Goal: Transaction & Acquisition: Download file/media

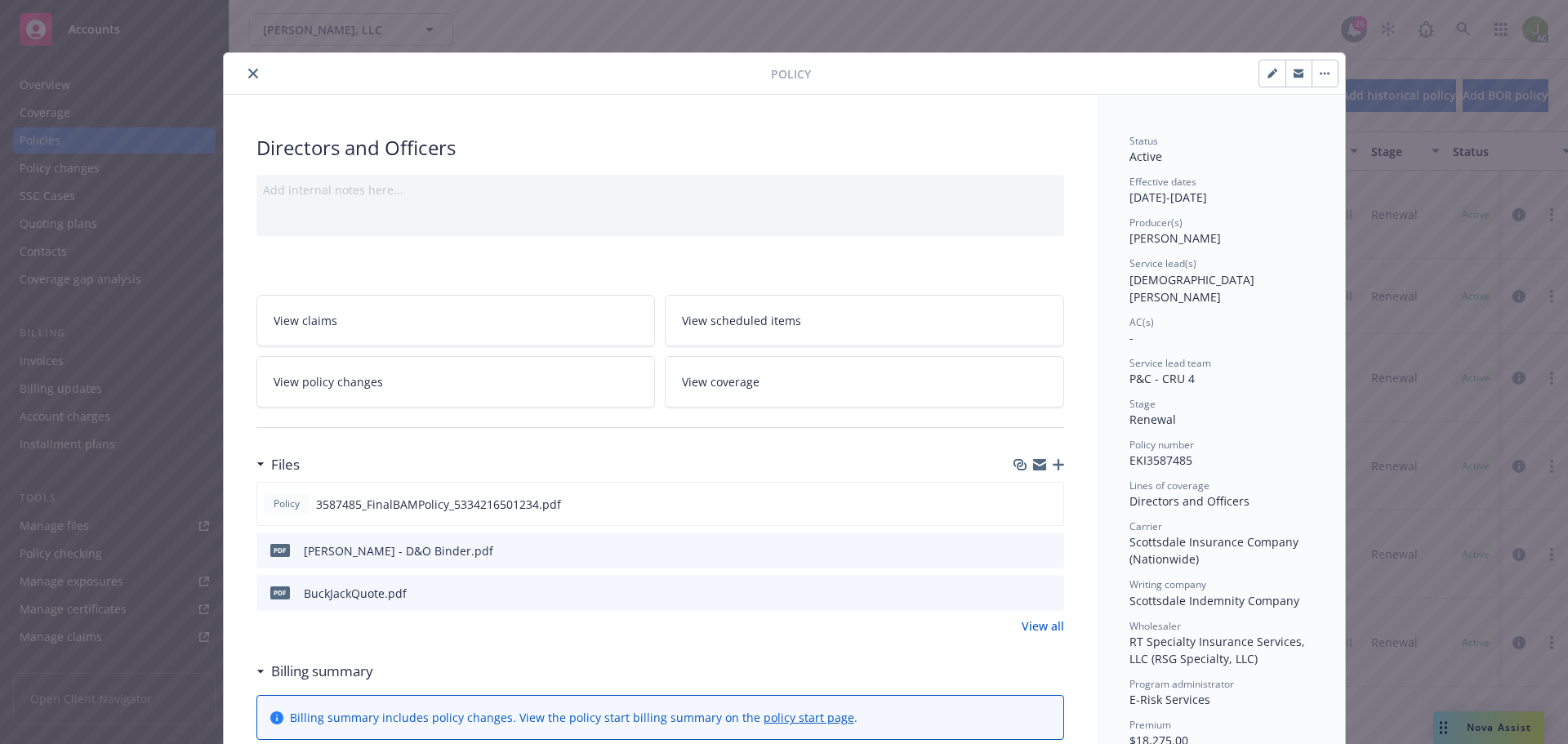
click at [255, 71] on button "close" at bounding box center [252, 73] width 19 height 19
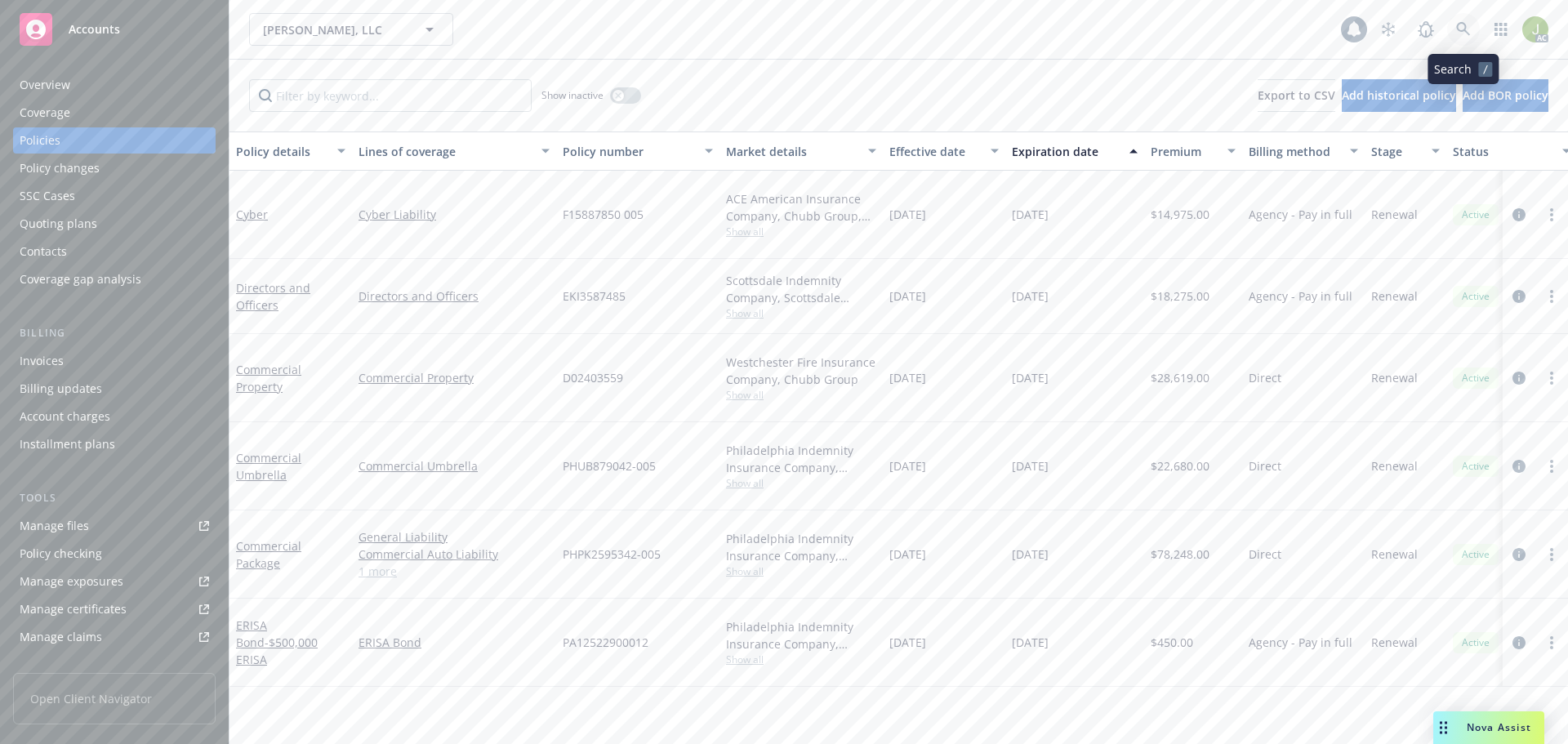
drag, startPoint x: 0, startPoint y: 0, endPoint x: 1470, endPoint y: 34, distance: 1470.4
click at [1470, 34] on icon at bounding box center [1464, 30] width 15 height 15
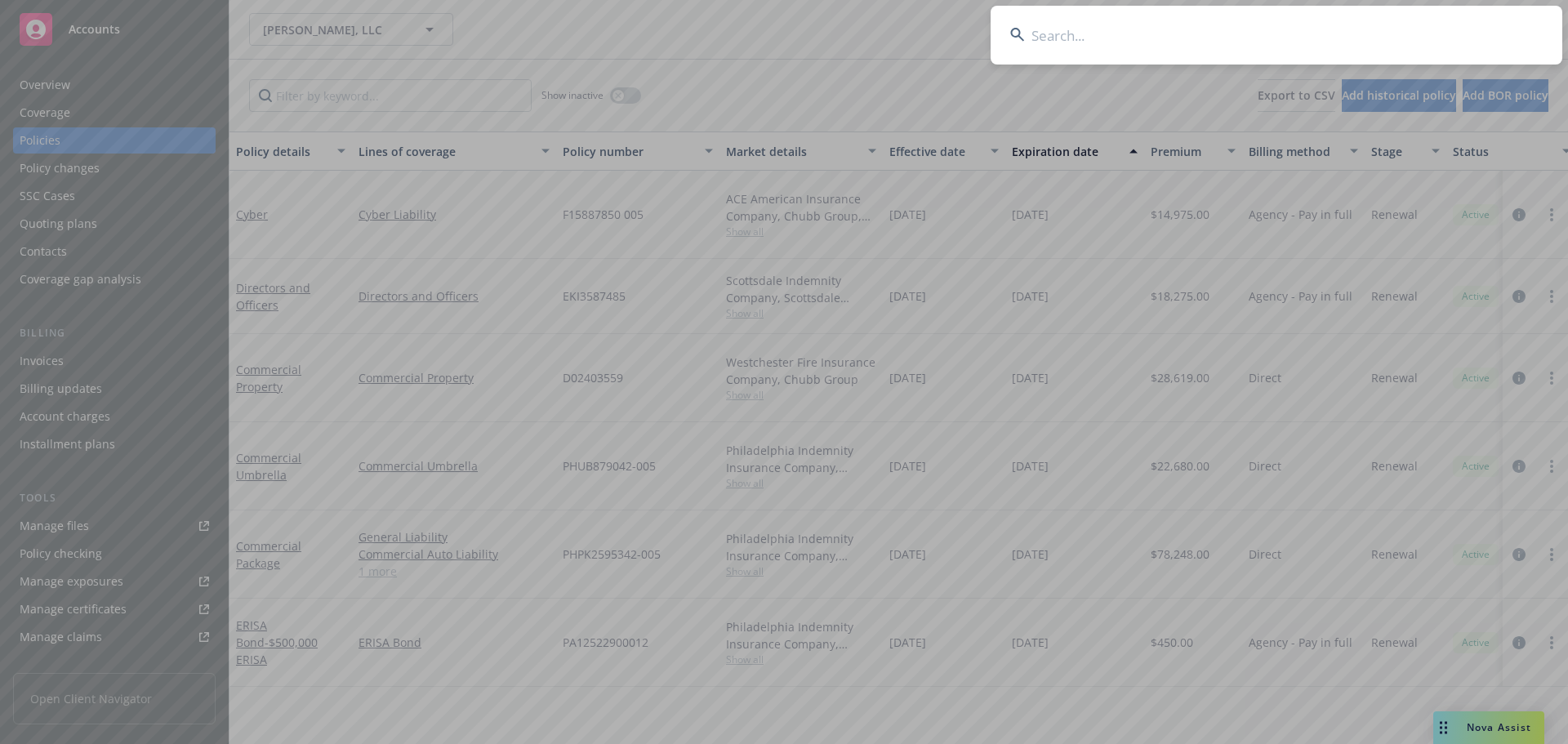
type input "GAM30000735403"
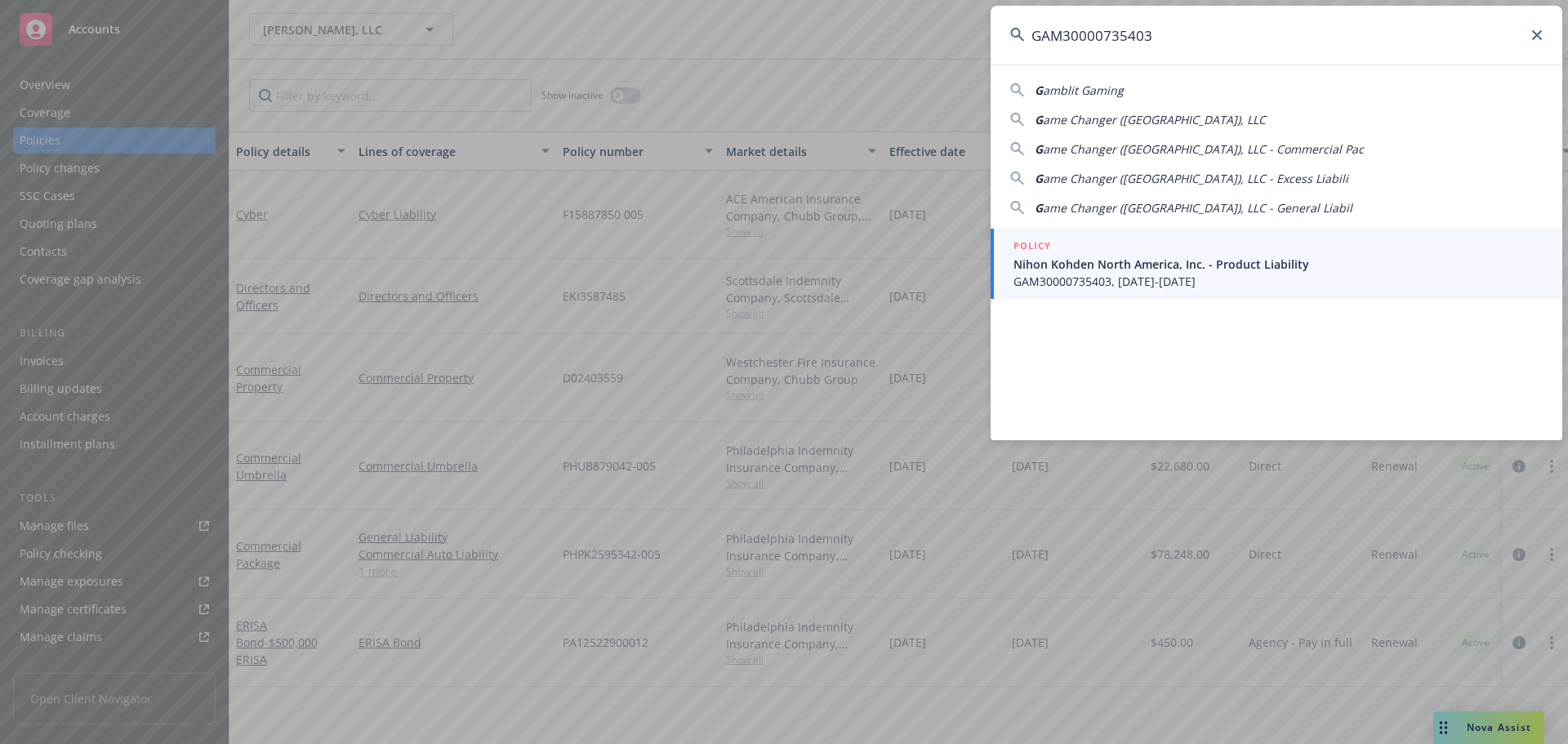
click at [1114, 271] on span "Nihon Kohden North America, Inc. - Product Liability" at bounding box center [1278, 263] width 529 height 18
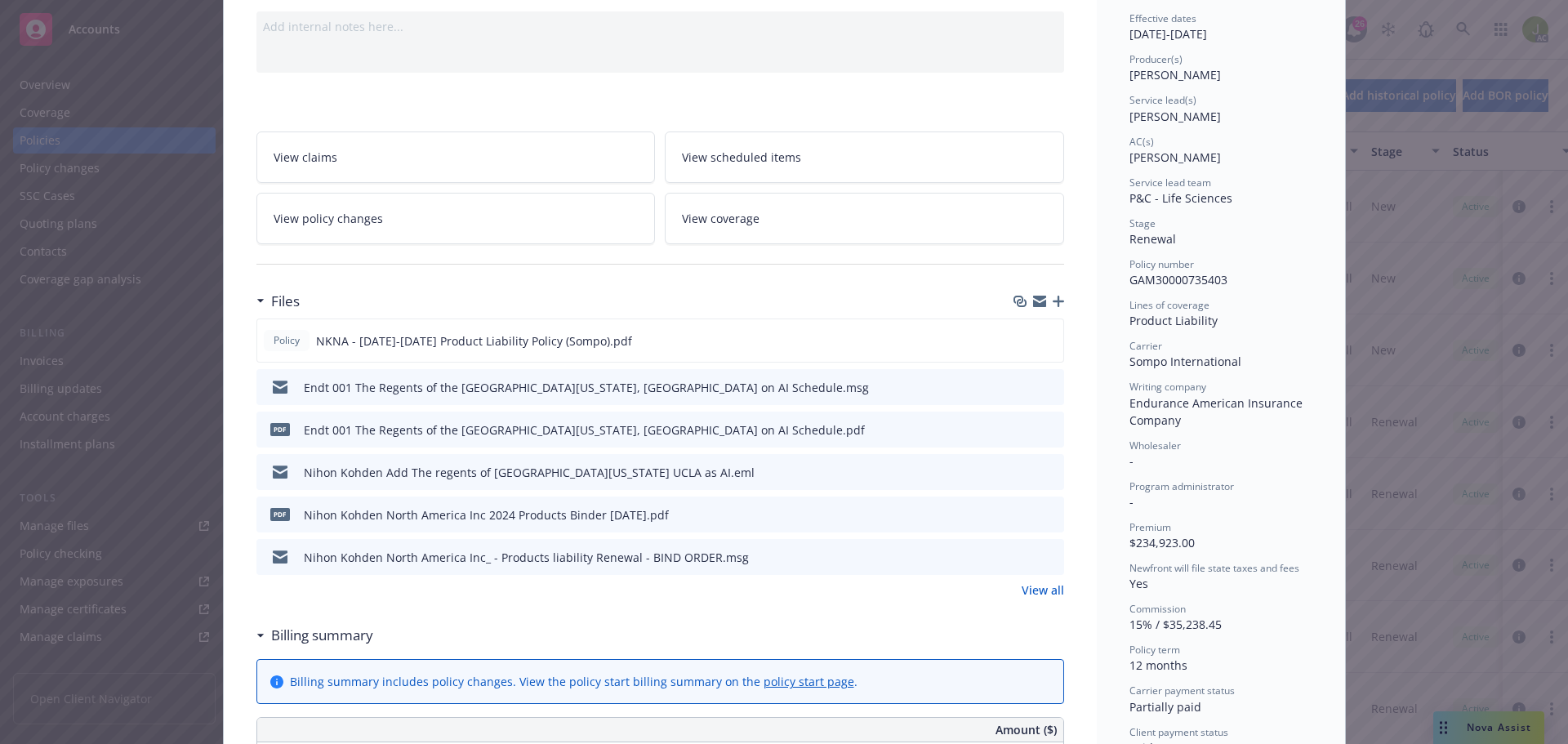
scroll to position [409, 0]
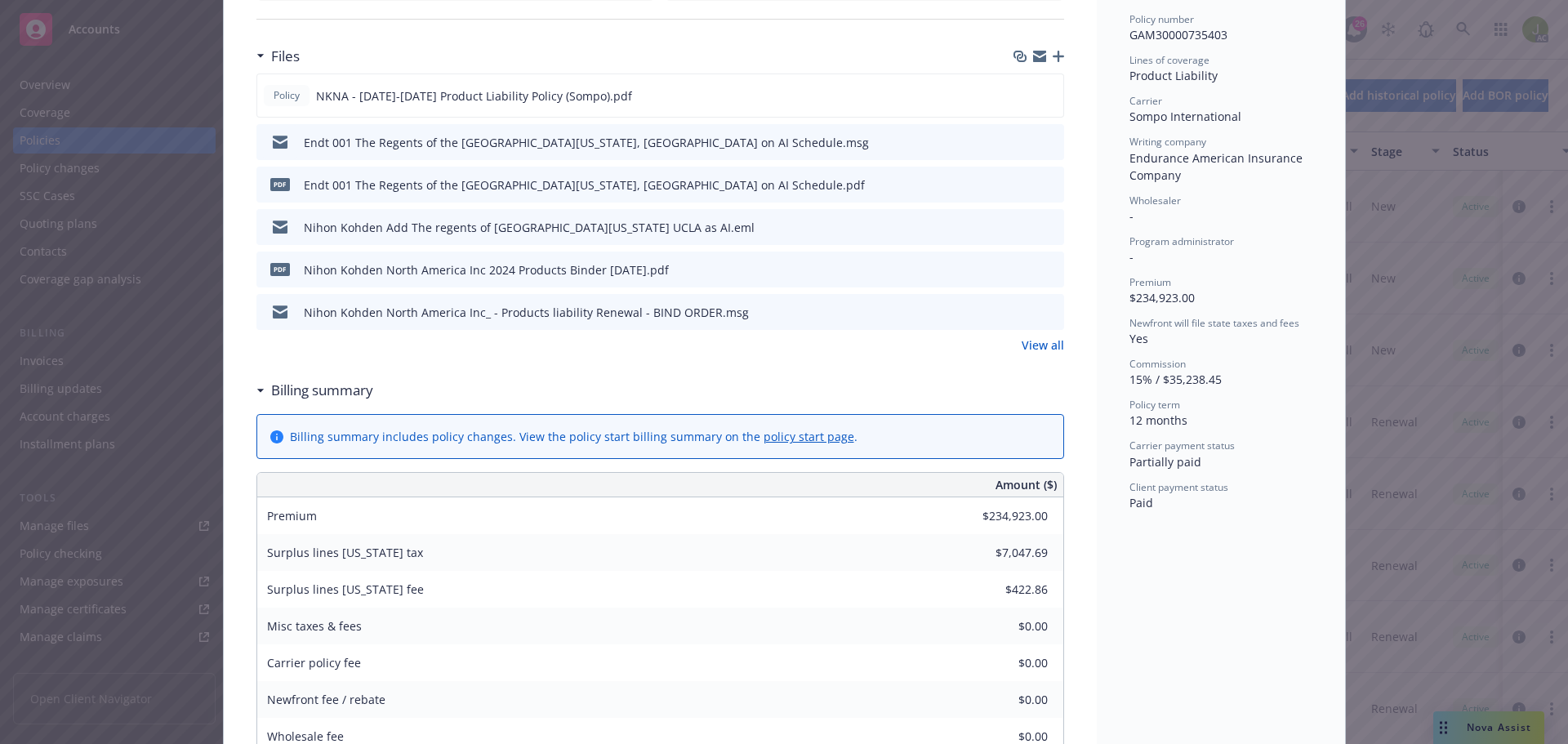
click at [1037, 346] on link "View all" at bounding box center [1043, 345] width 43 height 18
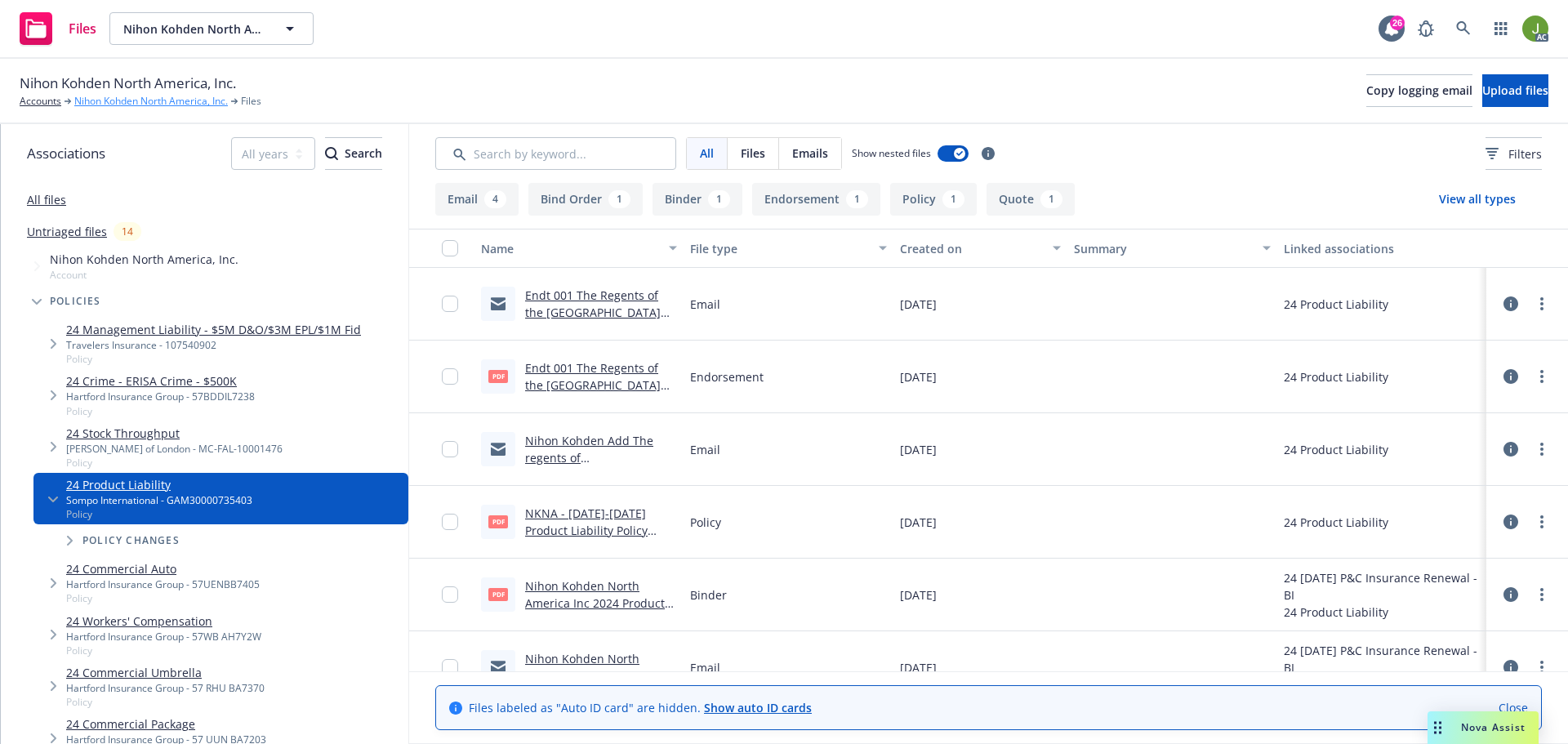
click at [177, 100] on link "Nihon Kohden North America, Inc." at bounding box center [151, 102] width 153 height 15
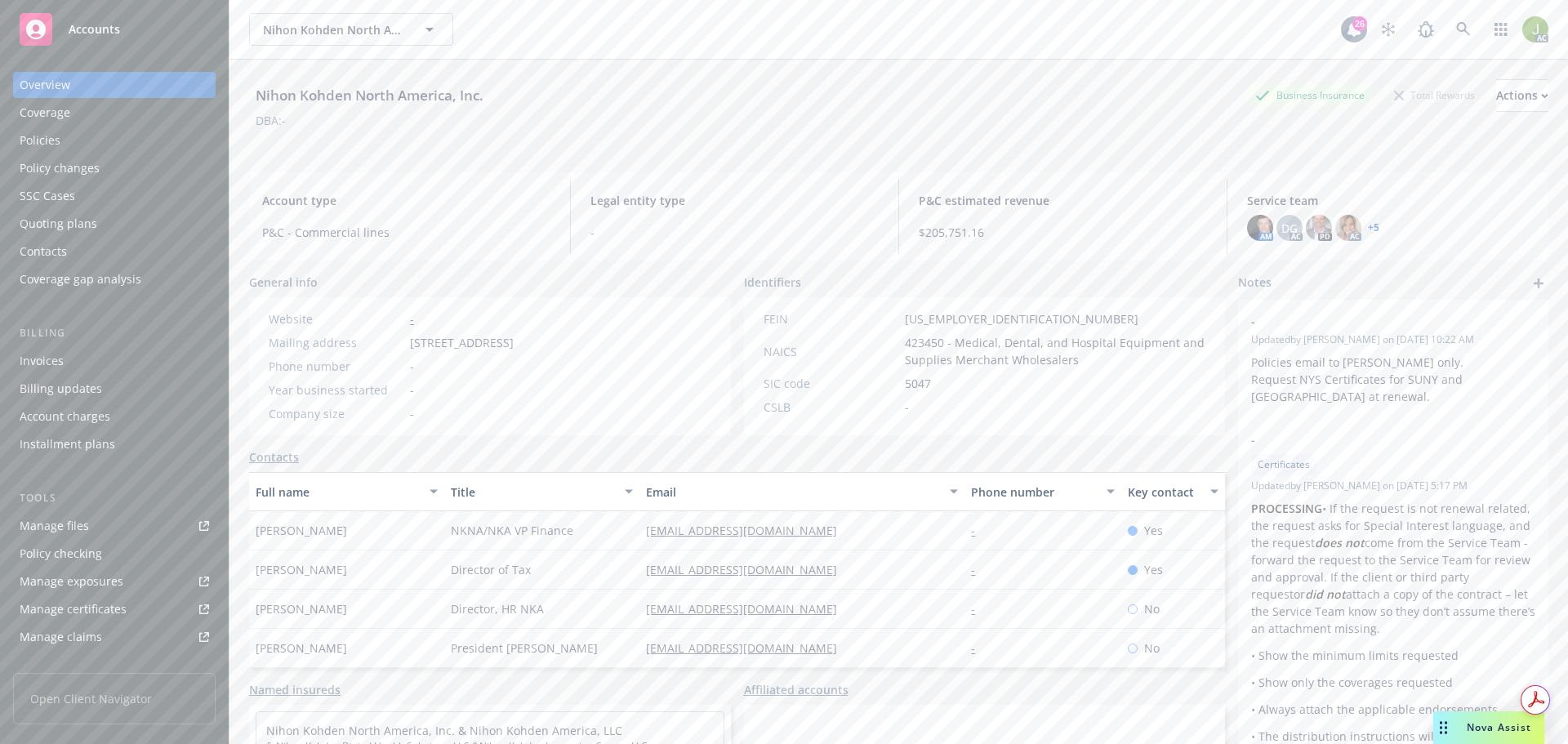
click at [80, 523] on div "Manage files" at bounding box center [54, 526] width 69 height 26
click at [1464, 33] on link at bounding box center [1463, 29] width 32 height 32
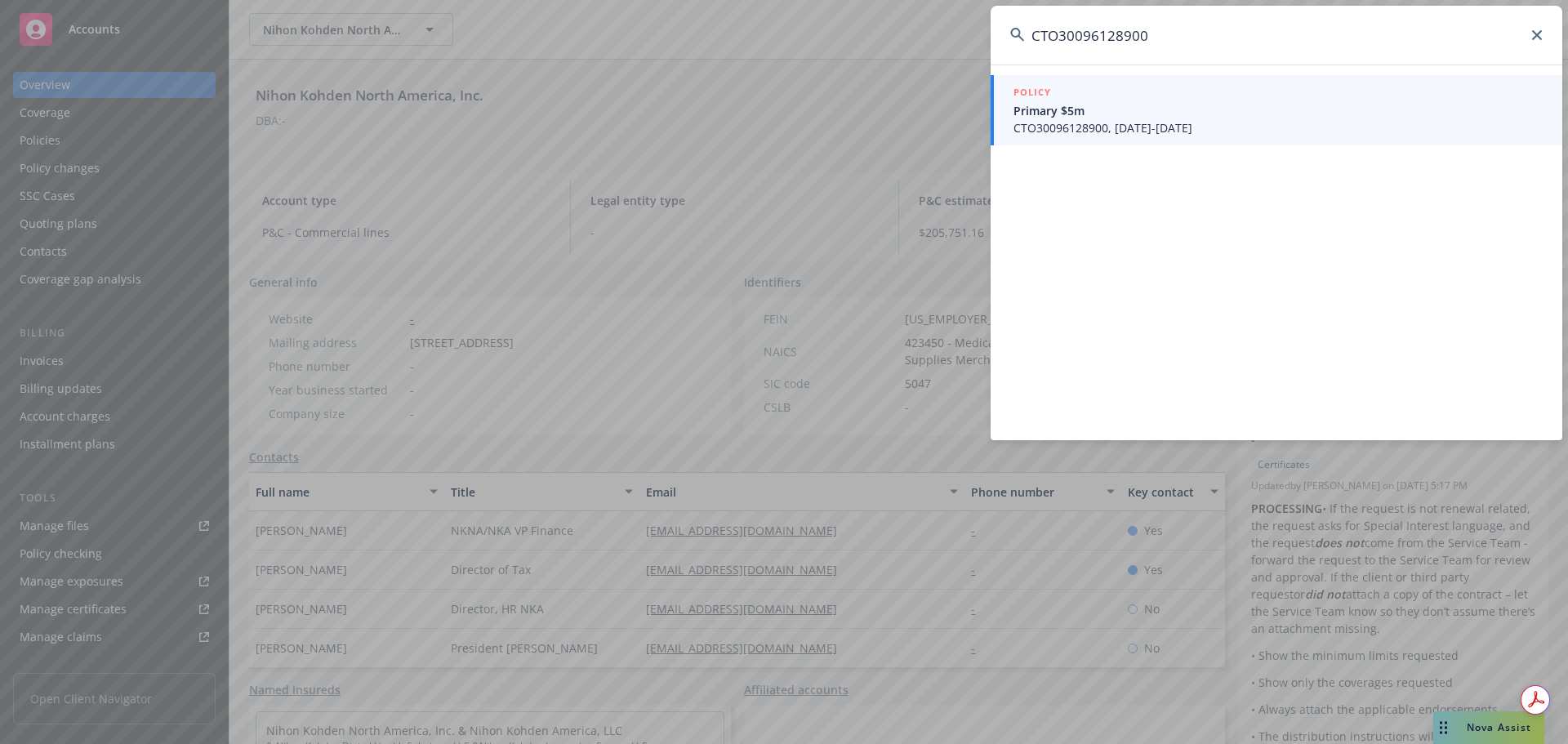
type input "CTO30096128900"
click at [1155, 143] on link "POLICY Primary $5m CTO30096128900, 09/01/2025-09/01/2026" at bounding box center [1276, 110] width 571 height 70
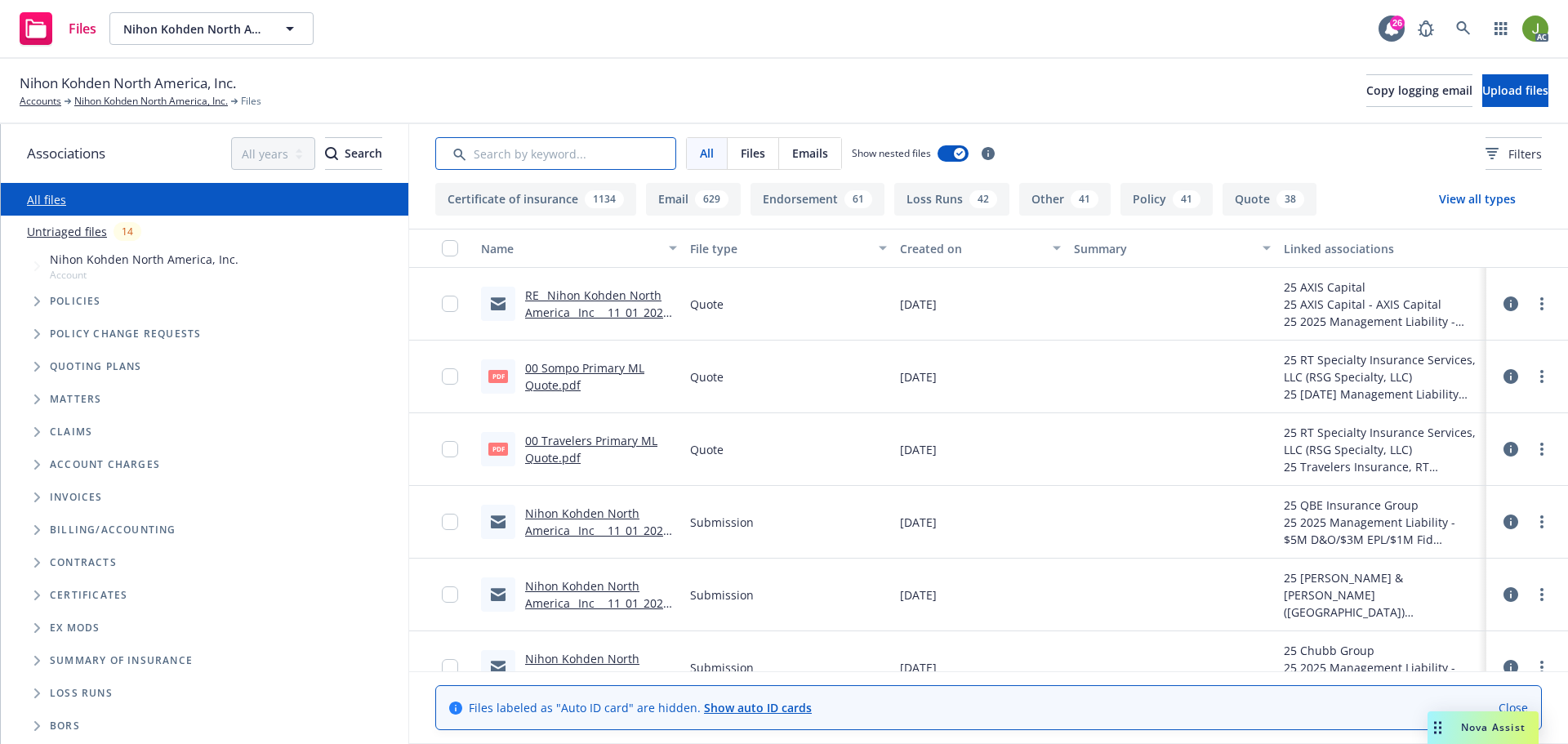
click at [606, 152] on input "Search by keyword..." at bounding box center [556, 152] width 241 height 32
paste input "GAM30000735403"
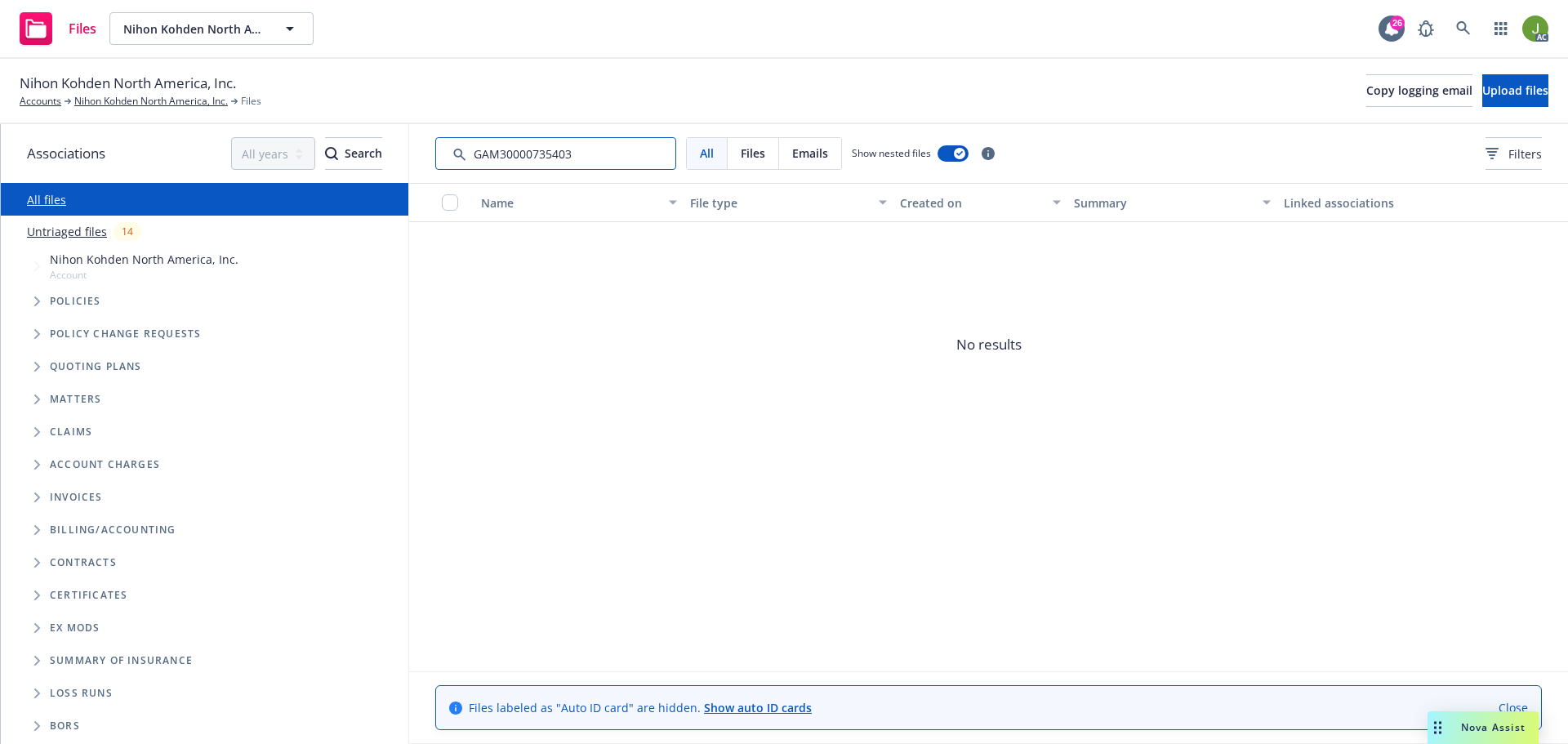
type input "GAM30000735403"
click at [1465, 31] on icon at bounding box center [1464, 29] width 15 height 15
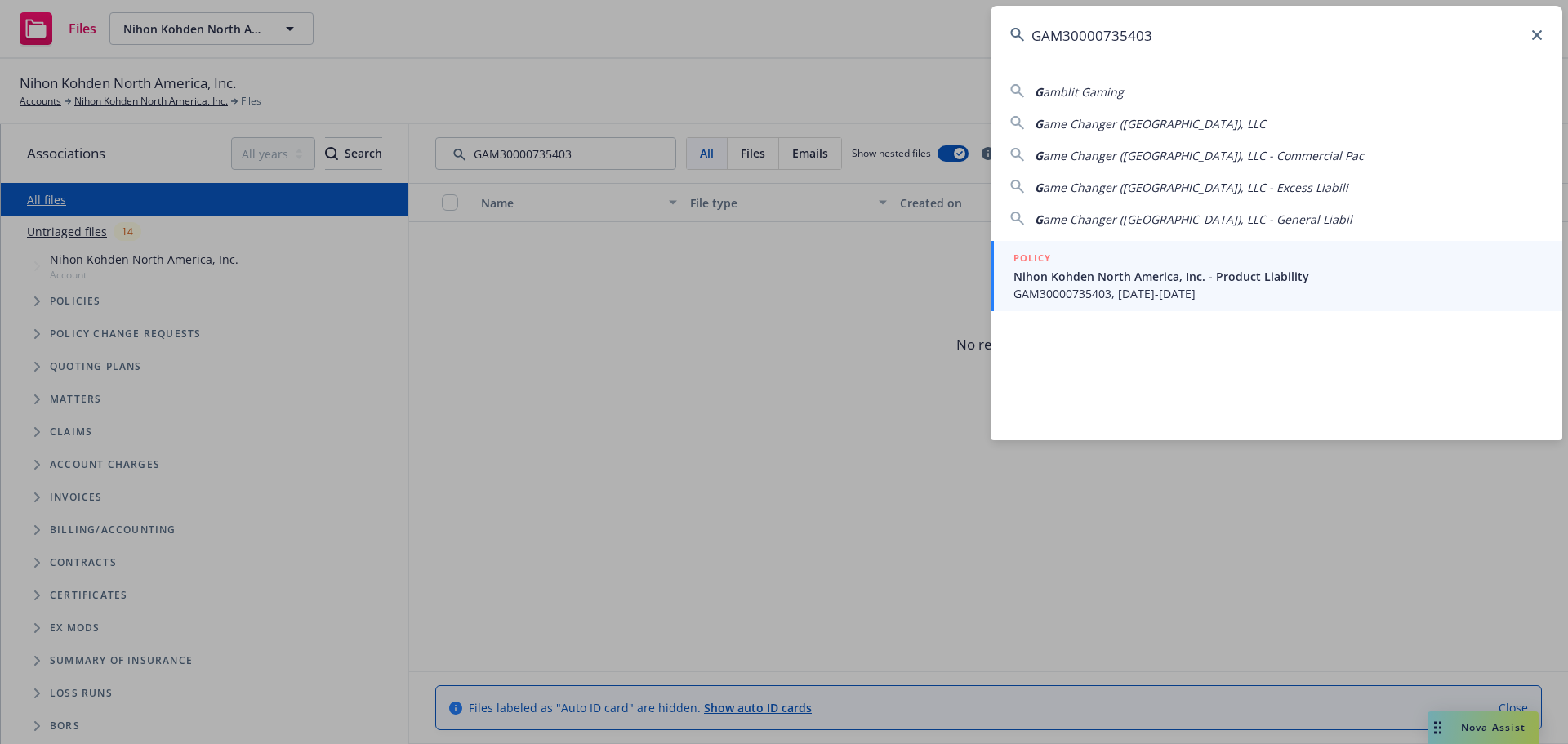
type input "GAM30000735403"
click at [1142, 267] on div "POLICY" at bounding box center [1278, 258] width 529 height 18
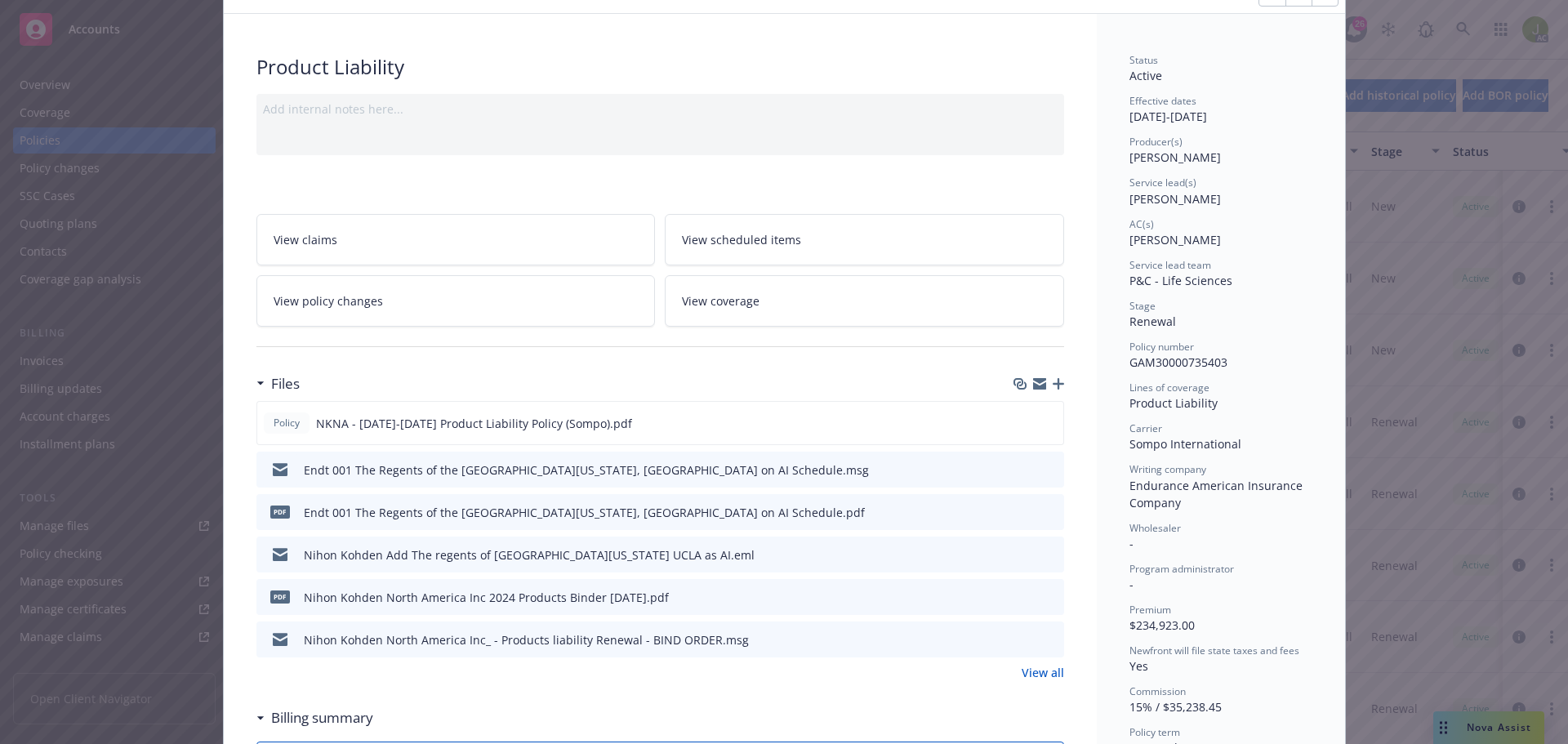
scroll to position [81, 0]
click at [1044, 665] on link "View all" at bounding box center [1043, 671] width 43 height 18
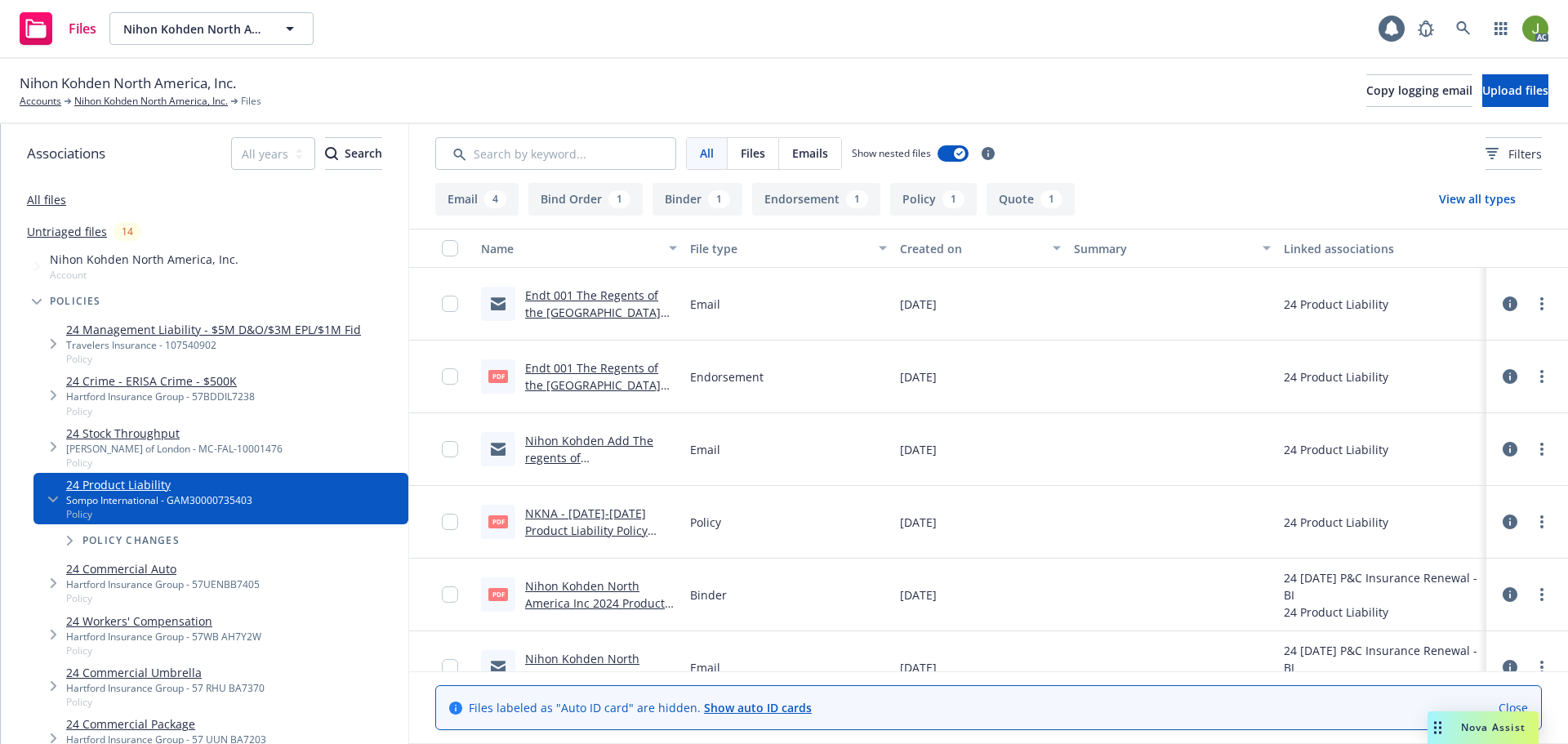
click at [583, 365] on link "Endt 001 The Regents of the [GEOGRAPHIC_DATA][US_STATE], [GEOGRAPHIC_DATA] on A…" at bounding box center [597, 402] width 145 height 84
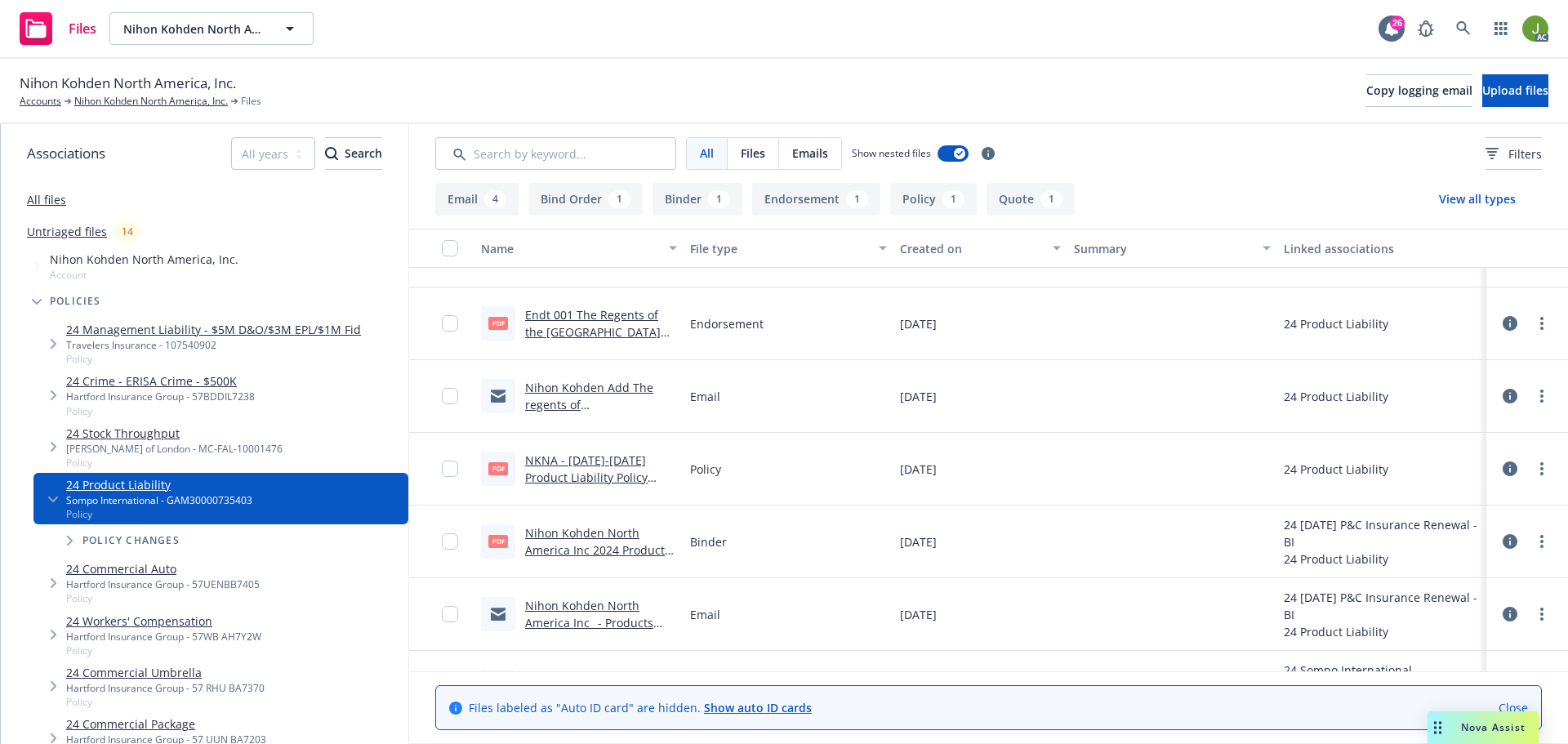
scroll to position [81, 0]
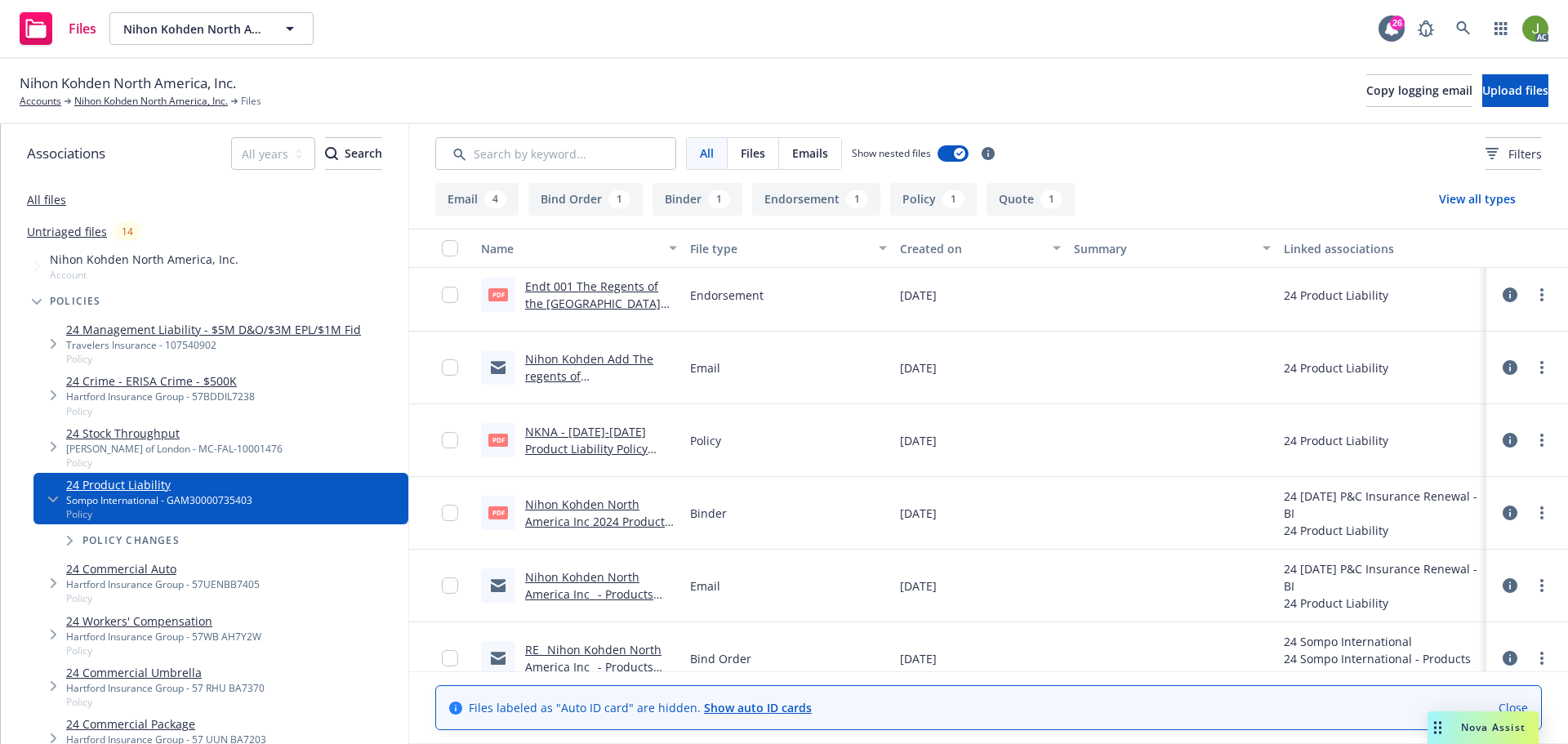
click at [615, 514] on link "Nihon Kohden North America Inc 2024 Products Binder 10.28.24.pdf" at bounding box center [597, 521] width 145 height 50
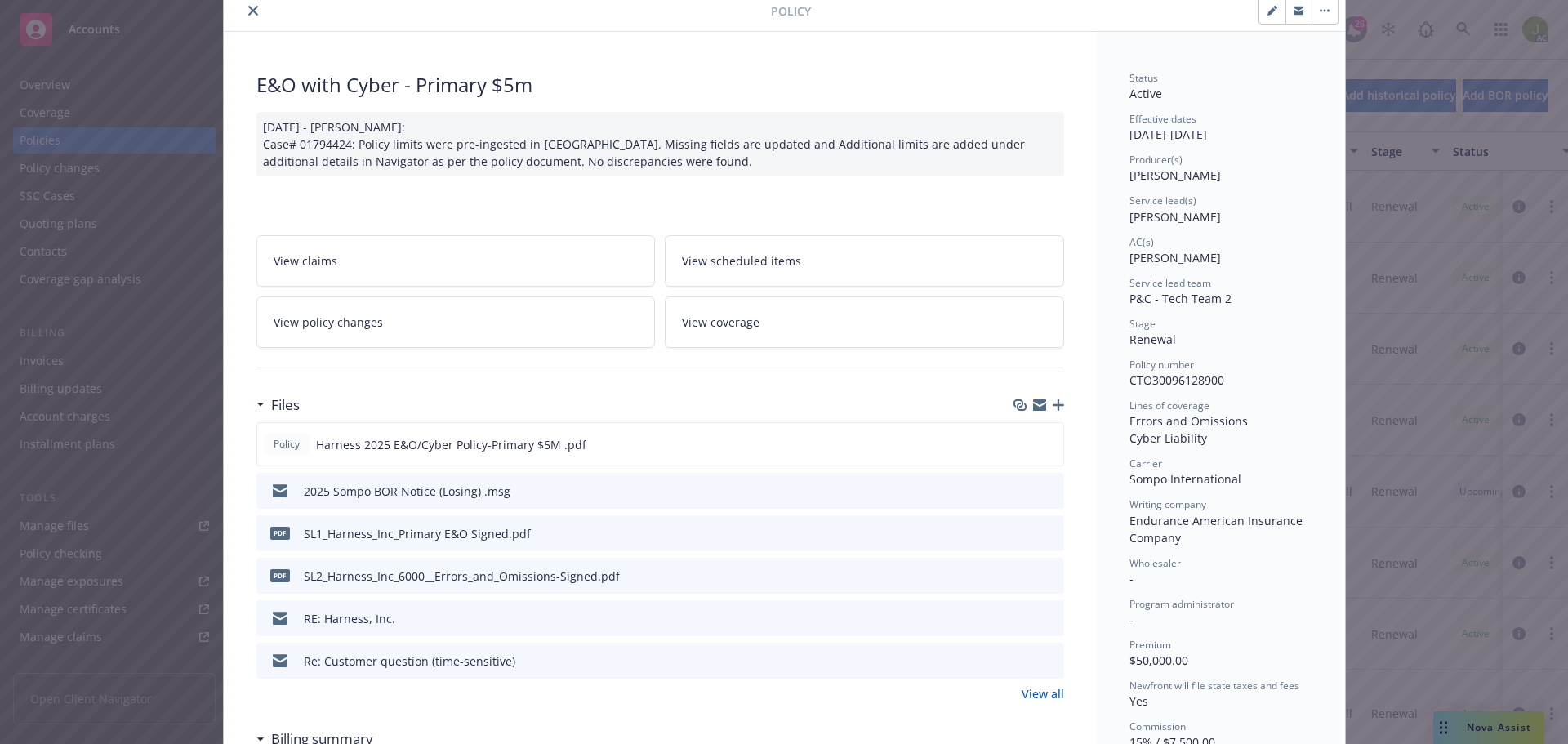
scroll to position [81, 0]
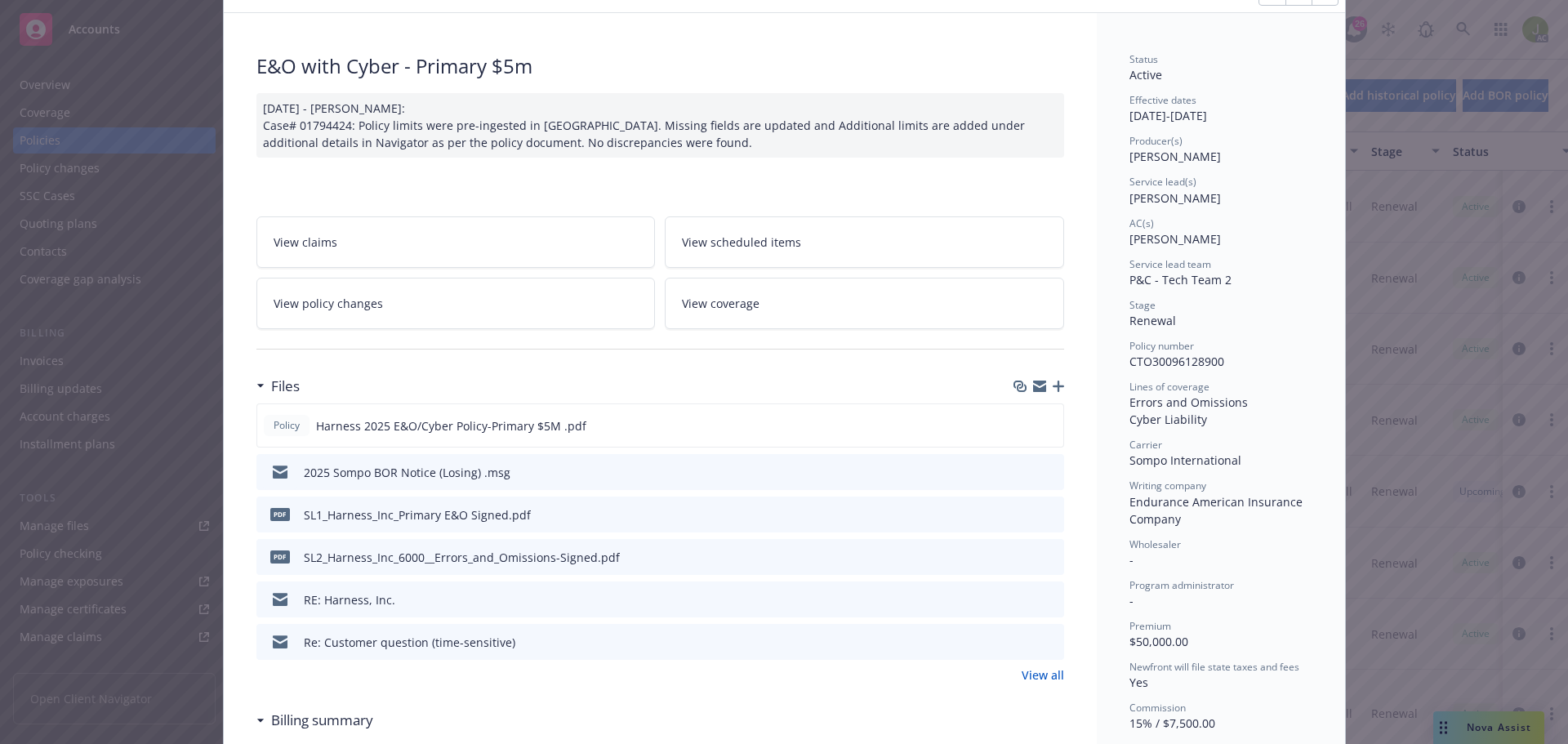
click at [1054, 673] on link "View all" at bounding box center [1043, 675] width 43 height 18
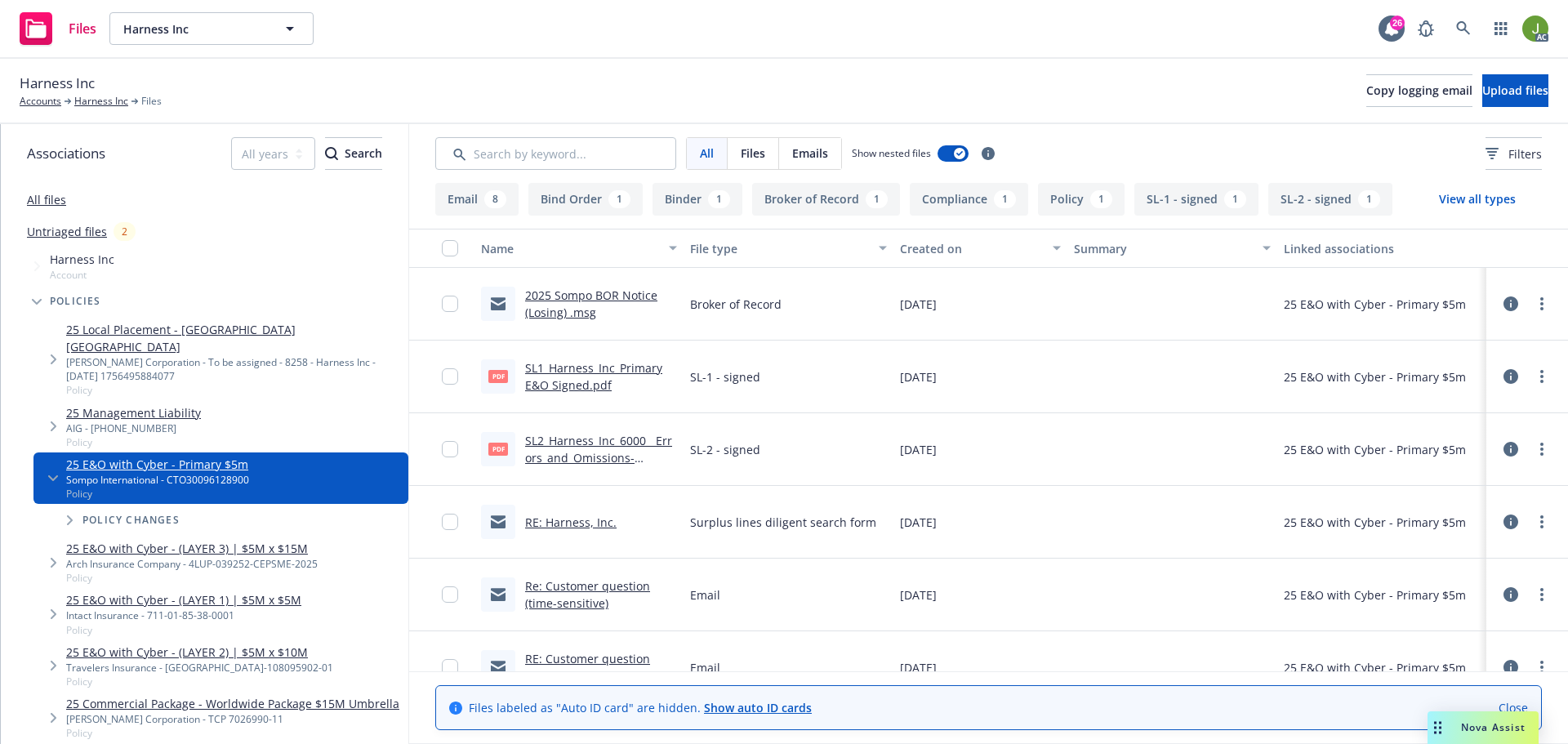
click at [601, 378] on link "SL1_Harness_Inc_Primary E&O Signed.pdf" at bounding box center [594, 376] width 137 height 32
click at [602, 443] on link "SL2_Harness_Inc_6000__Errors_and_Omissions-Signed.pdf" at bounding box center [598, 457] width 147 height 50
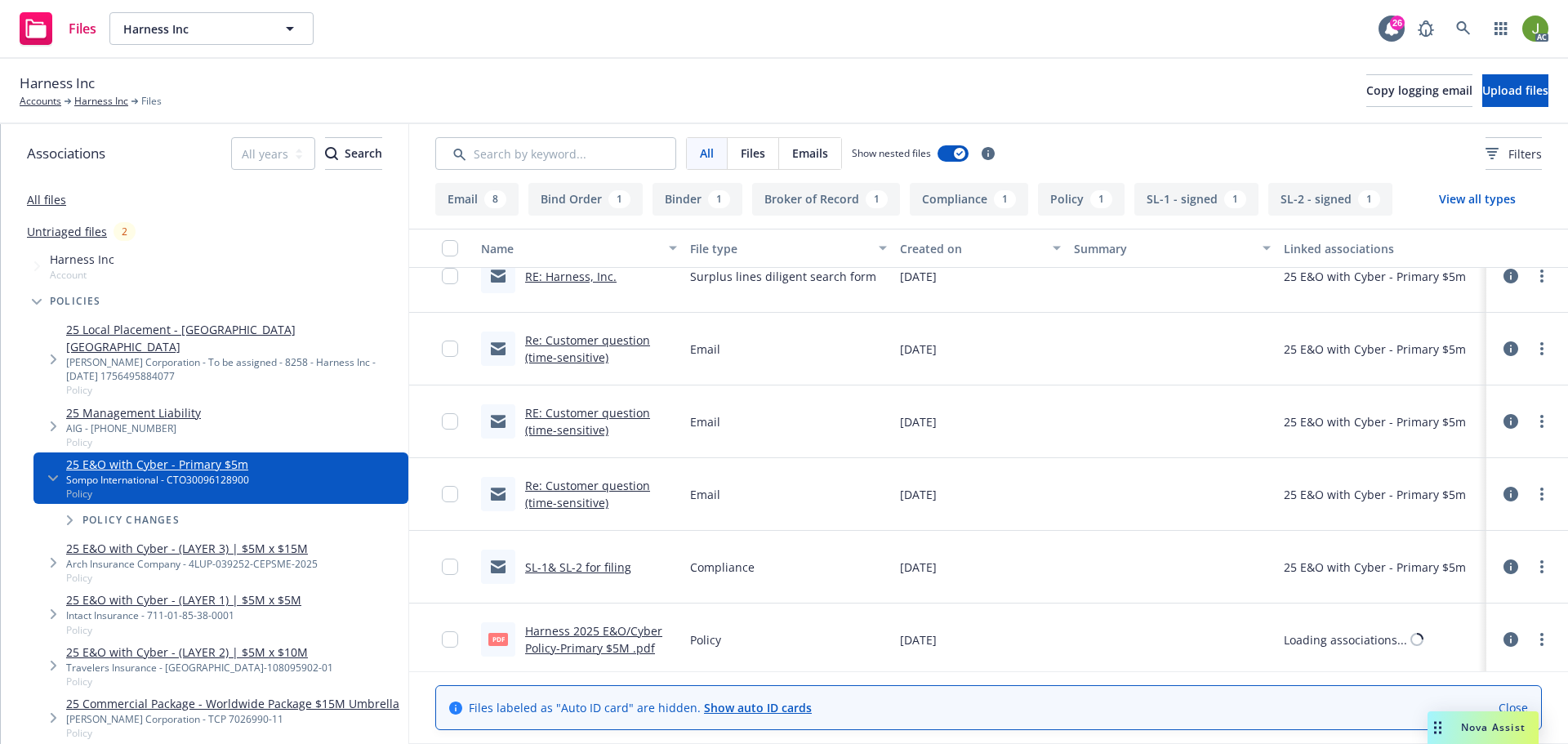
scroll to position [245, 0]
click at [626, 644] on link "Harness 2025 E&O/Cyber Policy-Primary $5M .pdf" at bounding box center [594, 638] width 137 height 32
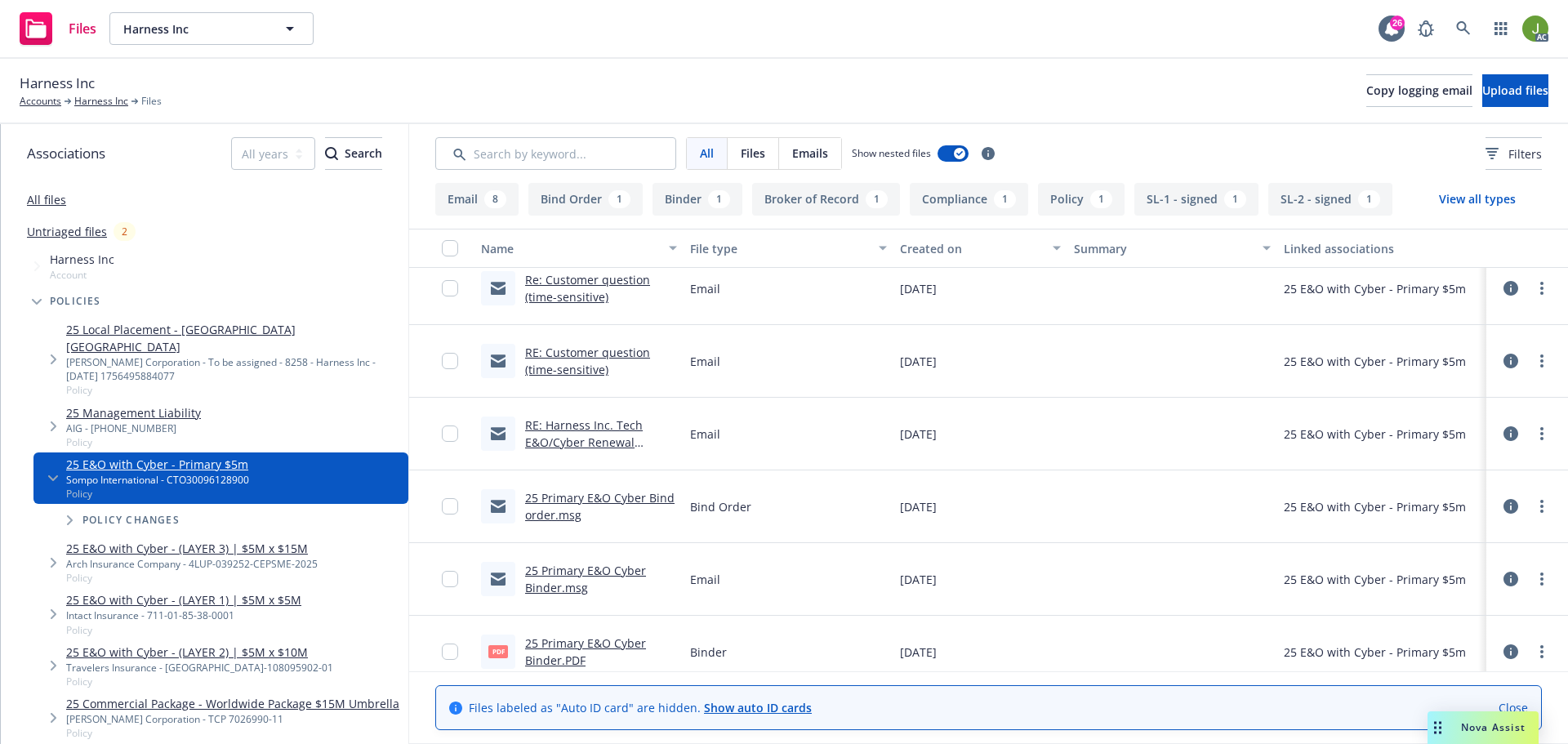
scroll to position [752, 0]
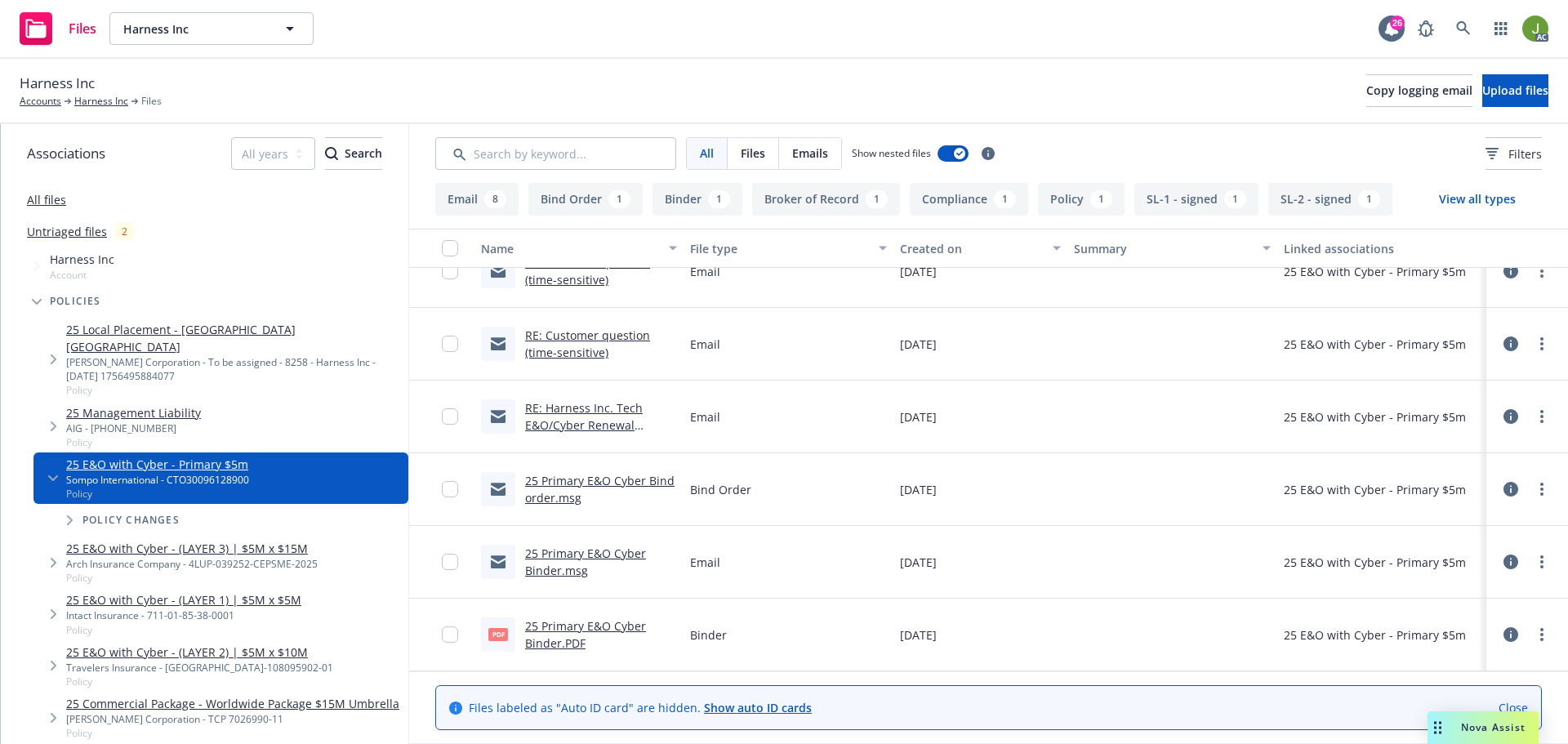
click at [587, 637] on div "25 Primary E&O Cyber Binder.PDF" at bounding box center [601, 634] width 152 height 34
click at [587, 630] on link "25 Primary E&O Cyber Binder.PDF" at bounding box center [585, 634] width 121 height 32
click at [1456, 26] on icon at bounding box center [1464, 29] width 15 height 15
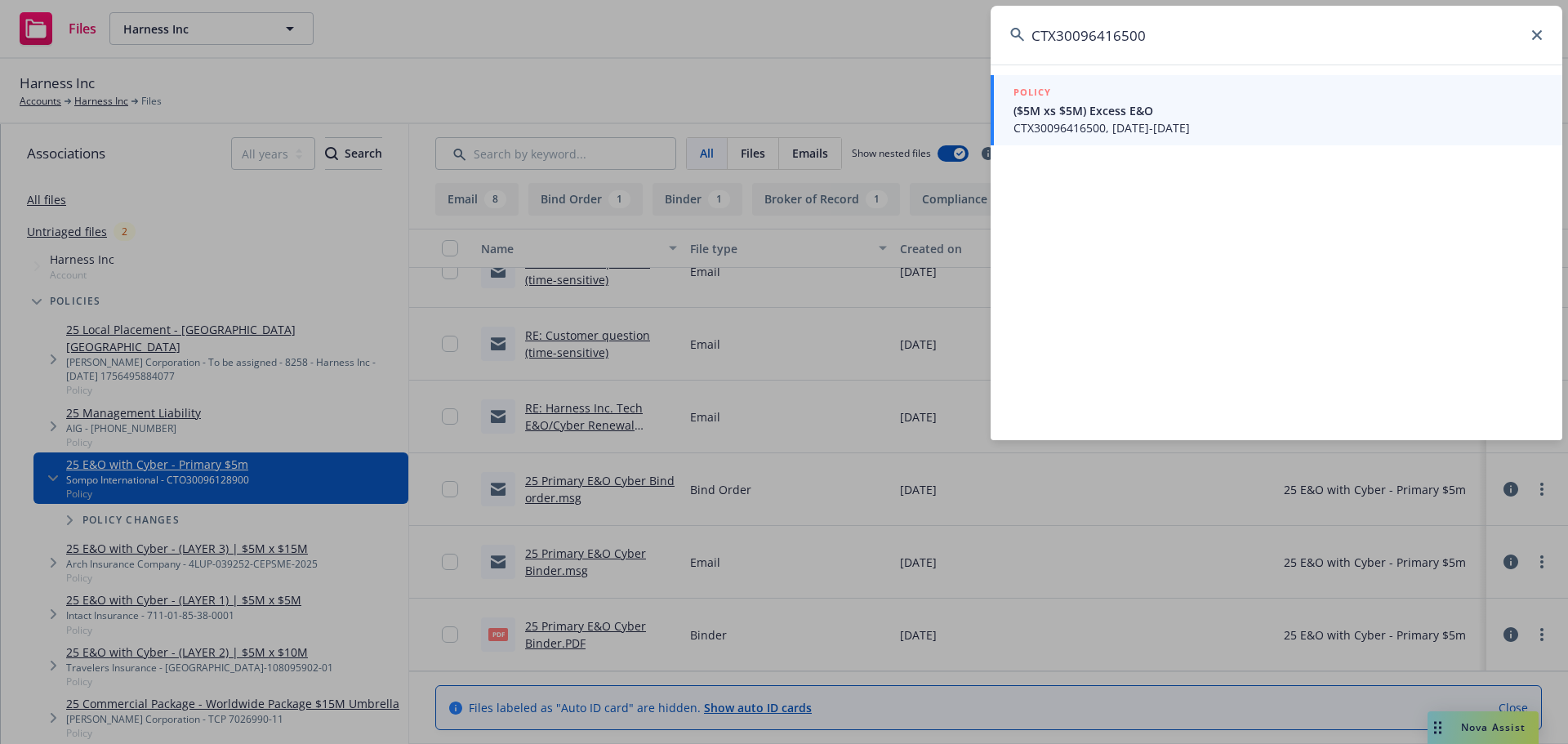
type input "CTX30096416500"
click at [1047, 134] on span "CTX30096416500, 09/01/2025-09/01/2026" at bounding box center [1278, 128] width 529 height 18
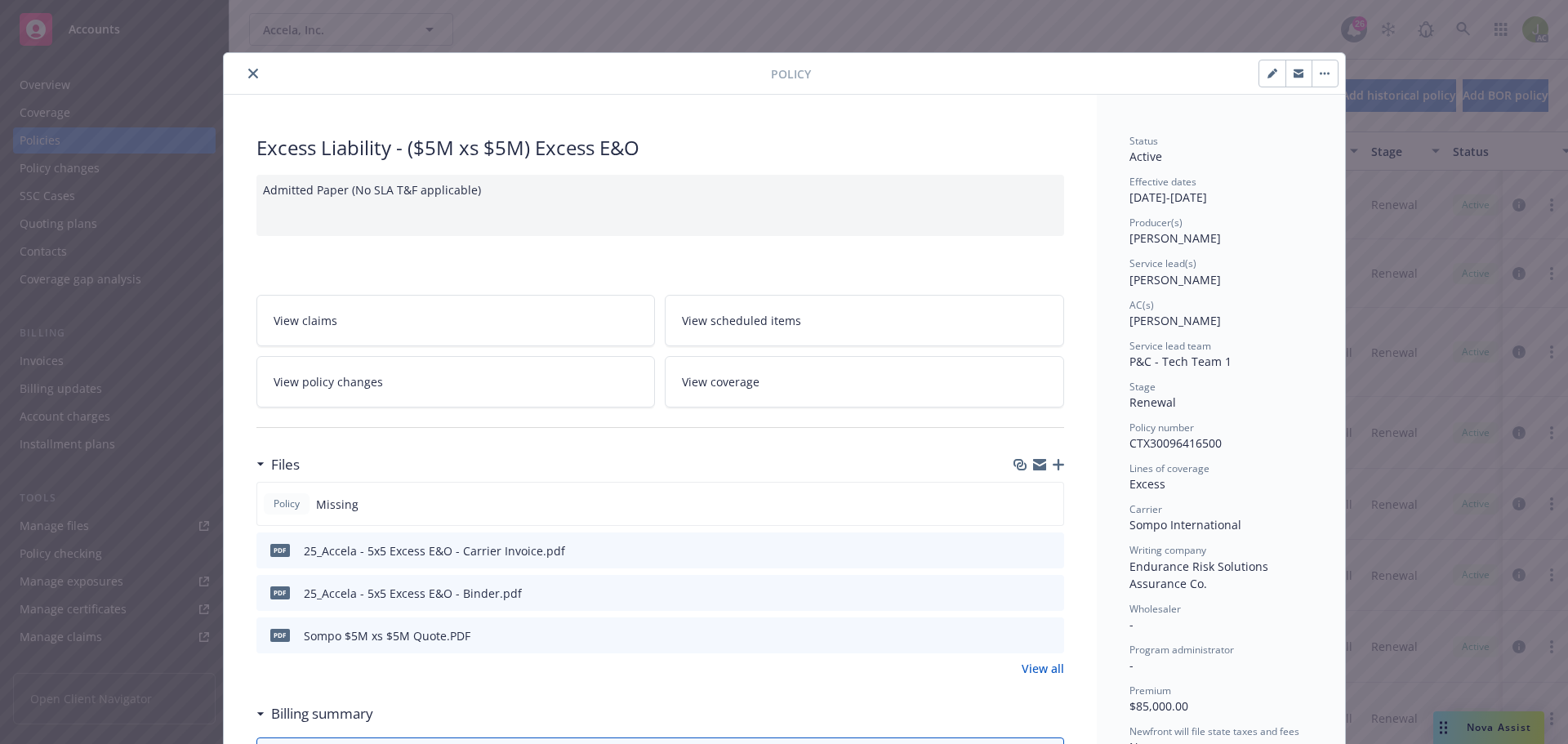
click at [1048, 549] on icon "preview file" at bounding box center [1048, 549] width 15 height 11
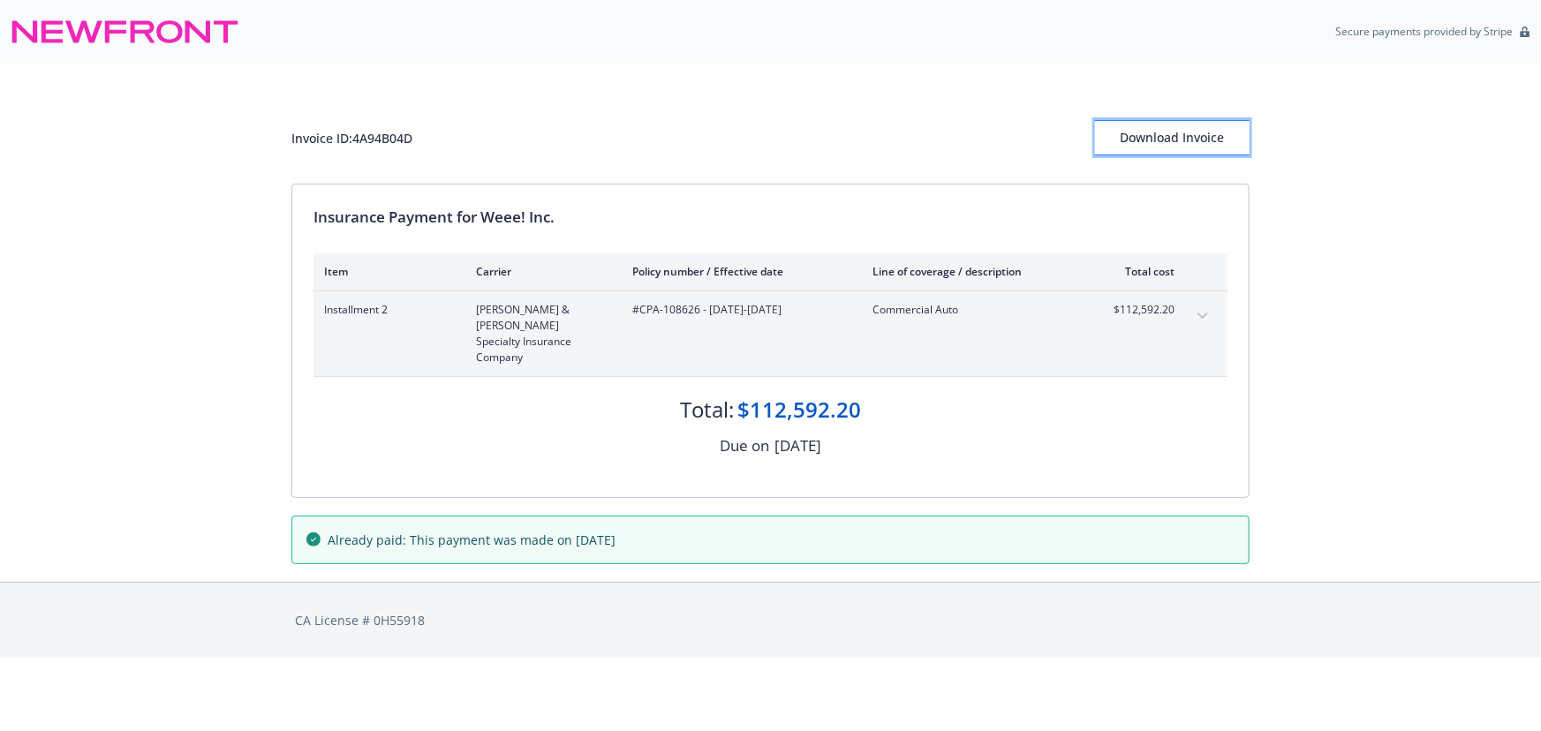
click at [1121, 135] on button "Download Invoice" at bounding box center [1172, 137] width 155 height 35
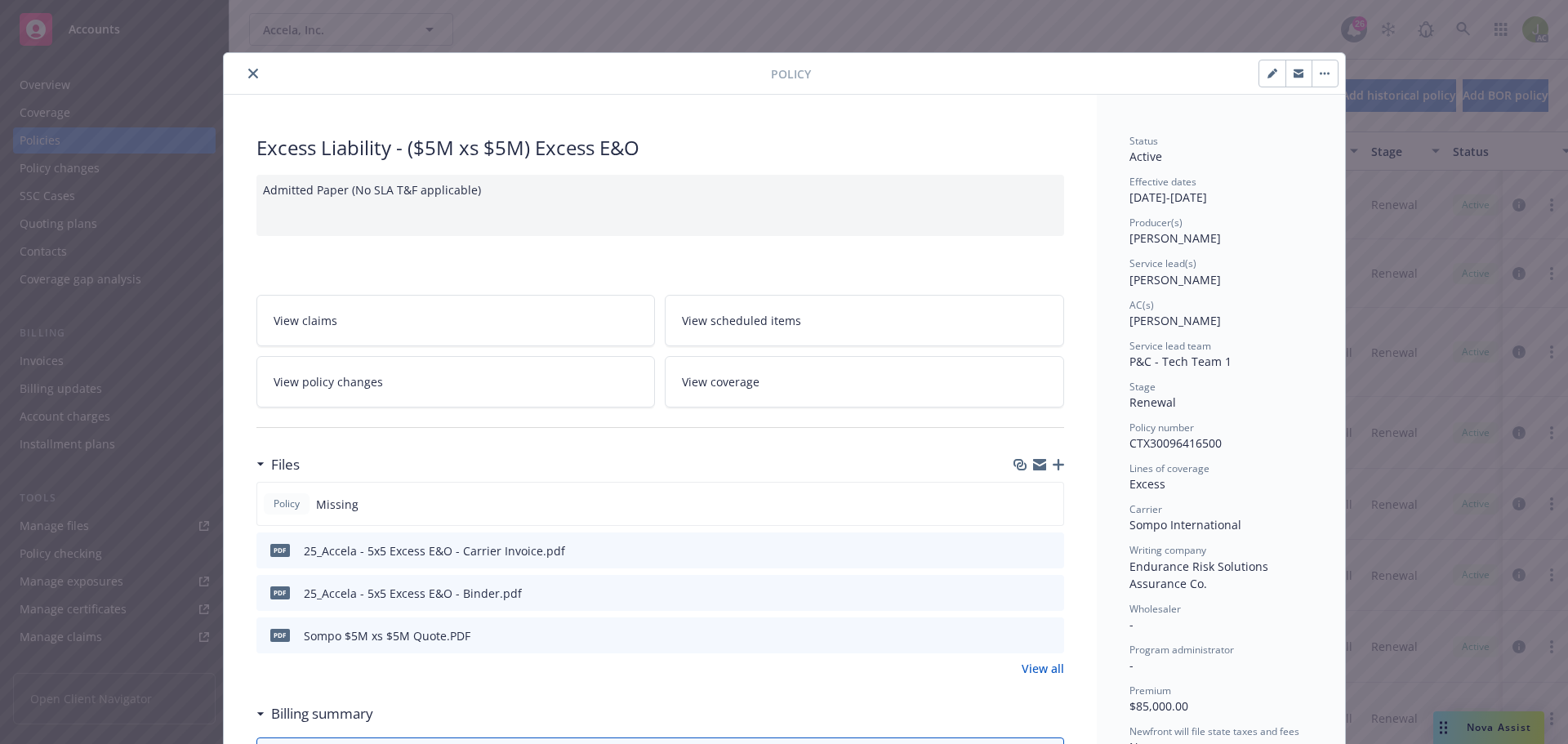
click at [249, 76] on icon "close" at bounding box center [253, 73] width 10 height 10
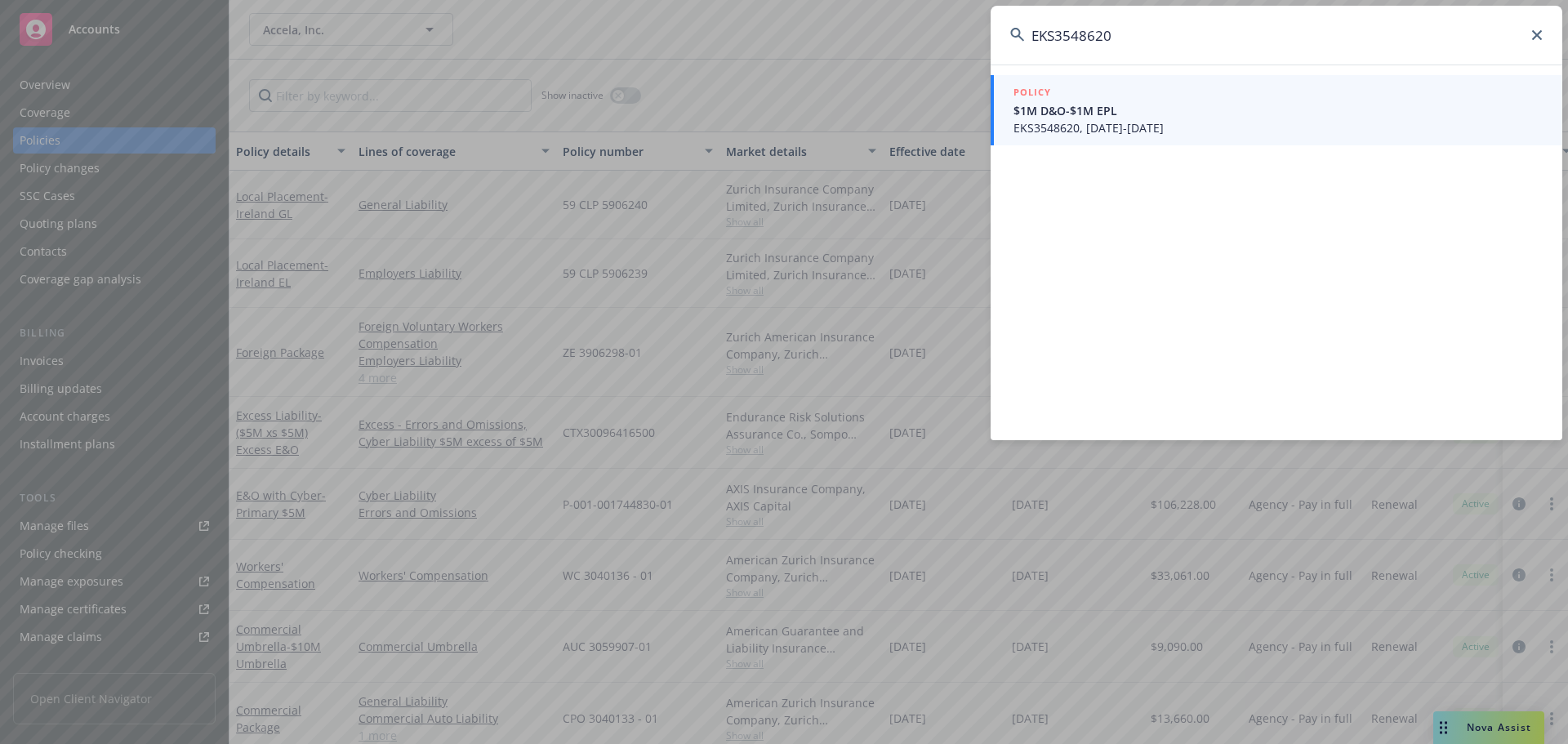
type input "EKS3548620"
click at [1037, 125] on span "EKS3548620, 11/14/2024-11/14/2025" at bounding box center [1278, 128] width 529 height 18
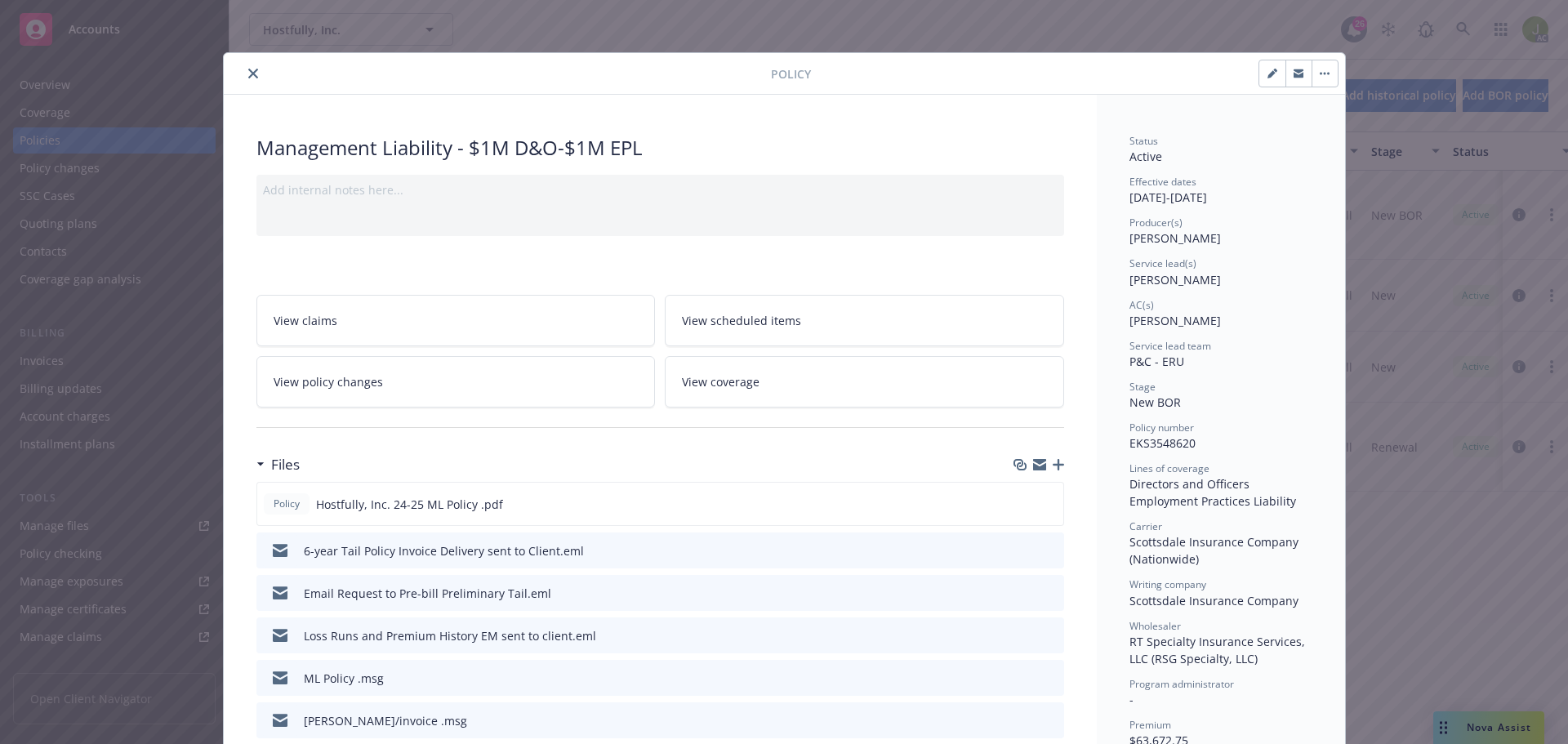
click at [249, 76] on icon "close" at bounding box center [253, 73] width 10 height 10
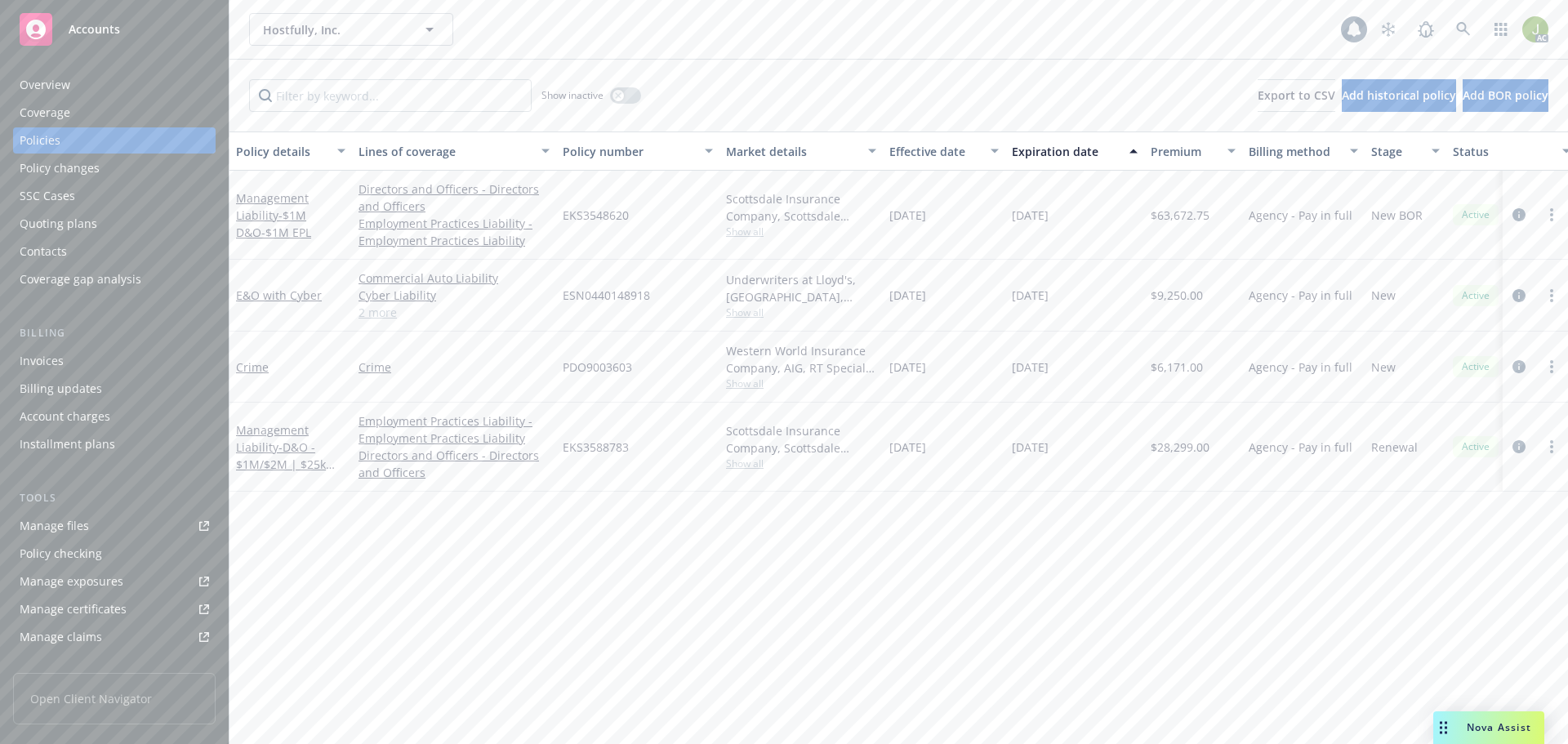
click at [129, 365] on div "Invoices" at bounding box center [114, 360] width 190 height 26
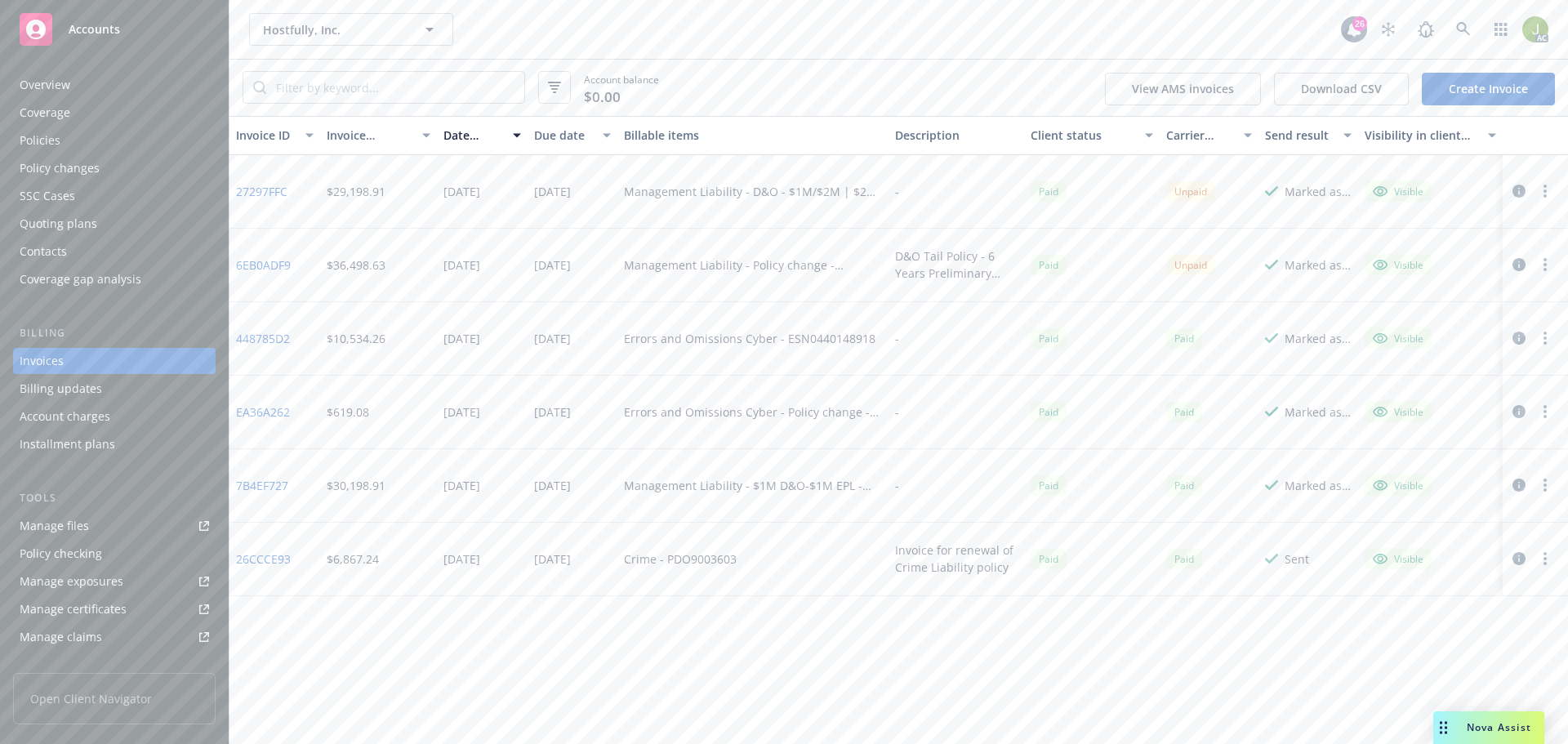
click at [276, 270] on link "6EB0ADF9" at bounding box center [263, 264] width 55 height 18
click at [1463, 33] on icon at bounding box center [1464, 30] width 15 height 15
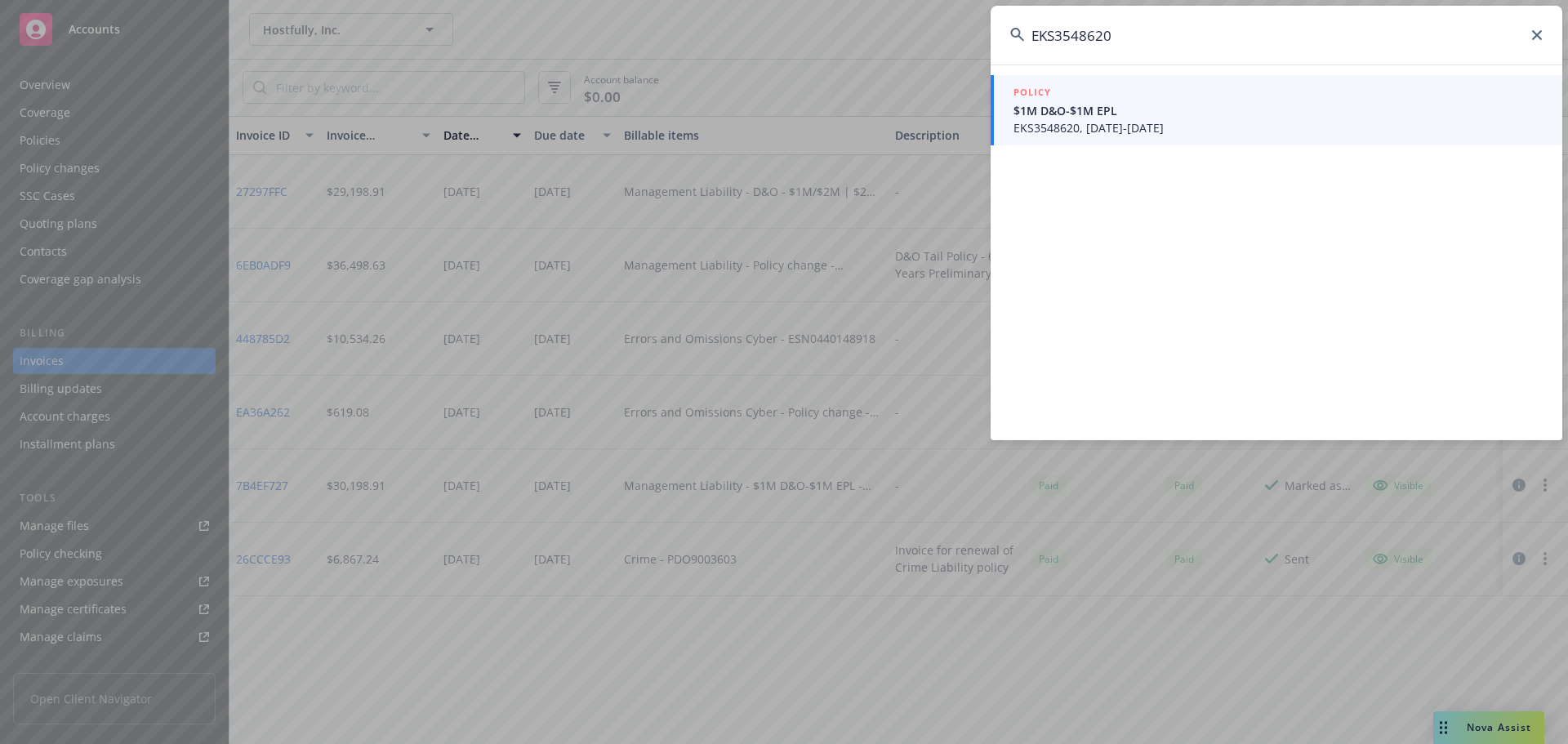
type input "EKS3548620"
click at [1082, 113] on span "$1M D&O-$1M EPL" at bounding box center [1278, 110] width 529 height 18
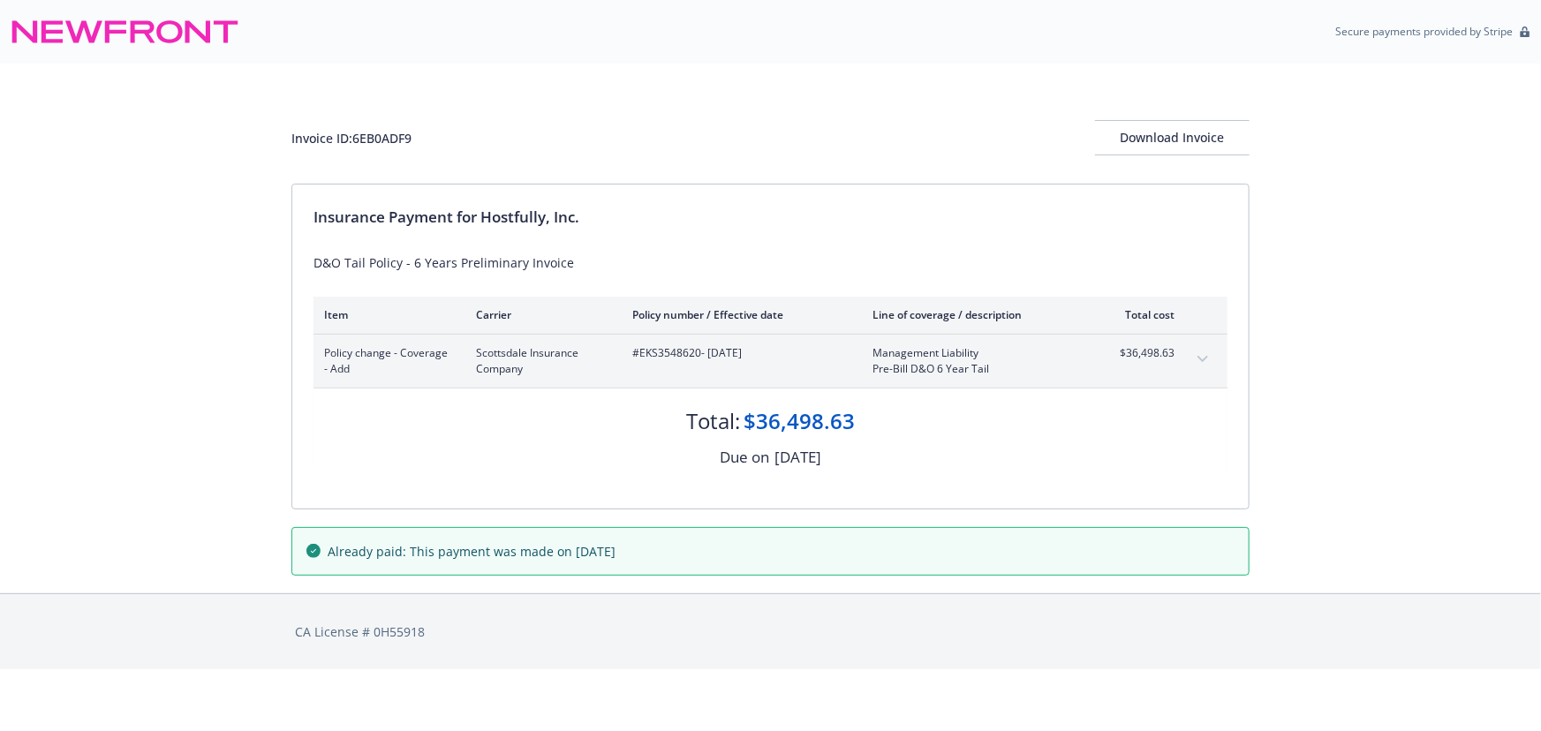
click at [1195, 360] on button "expand content" at bounding box center [1203, 359] width 28 height 28
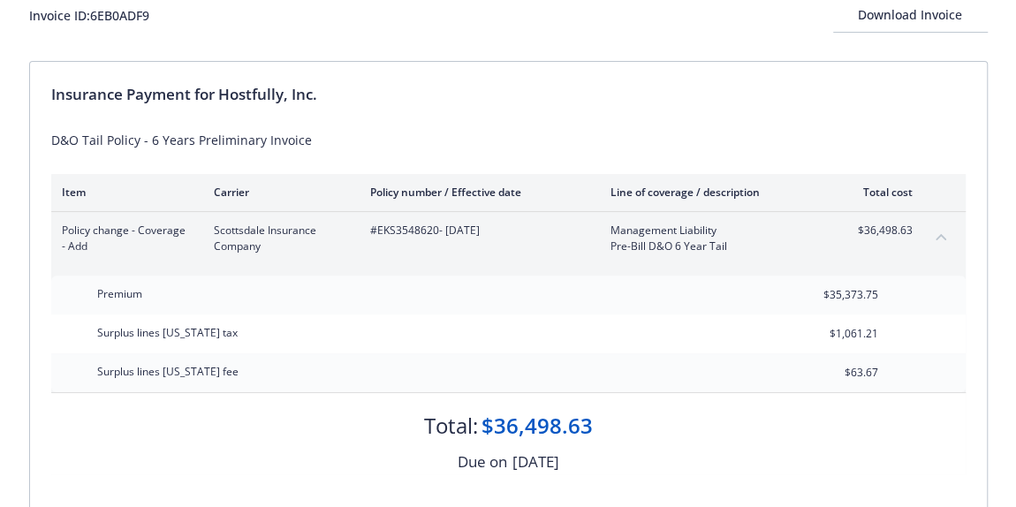
scroll to position [160, 0]
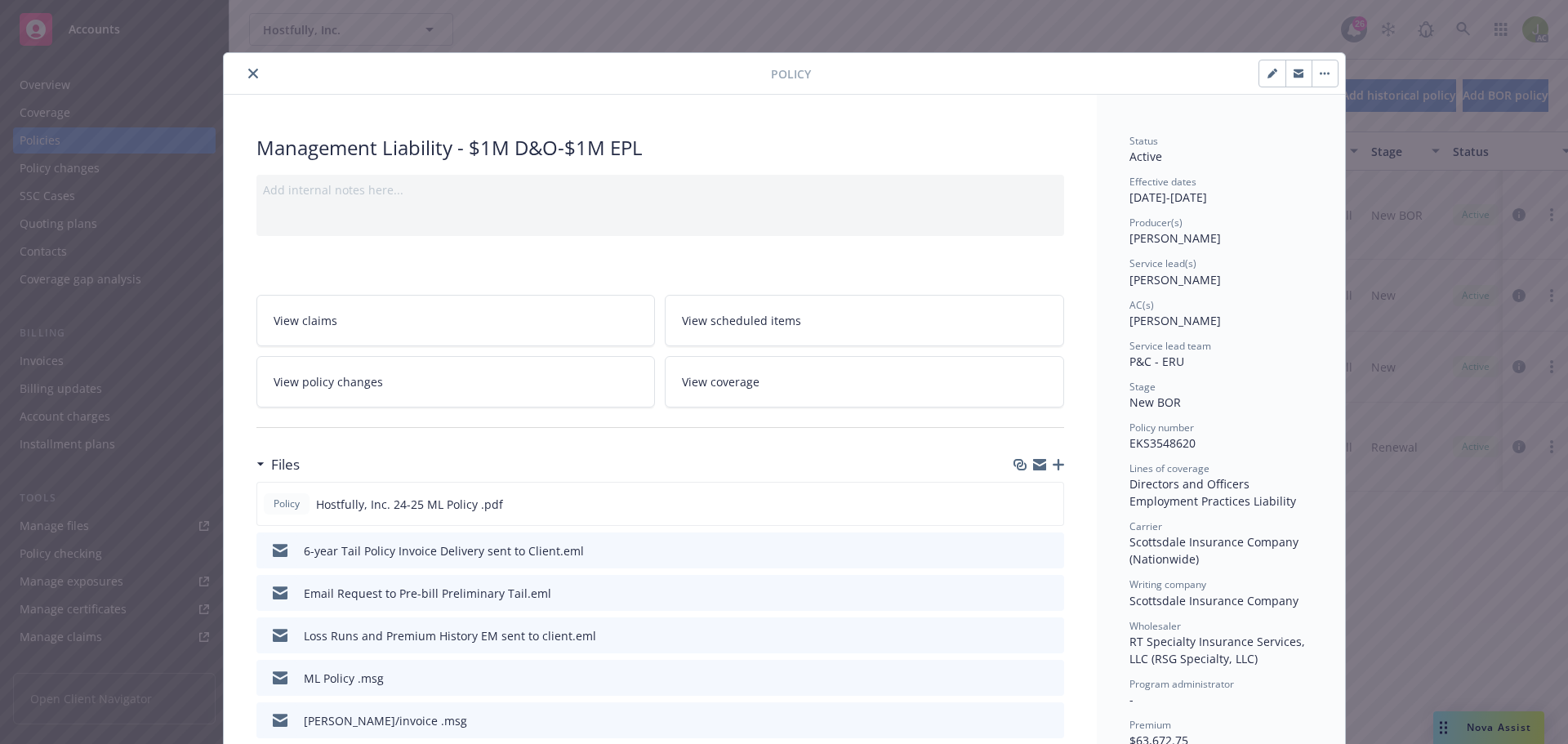
click at [249, 72] on icon "close" at bounding box center [253, 73] width 10 height 10
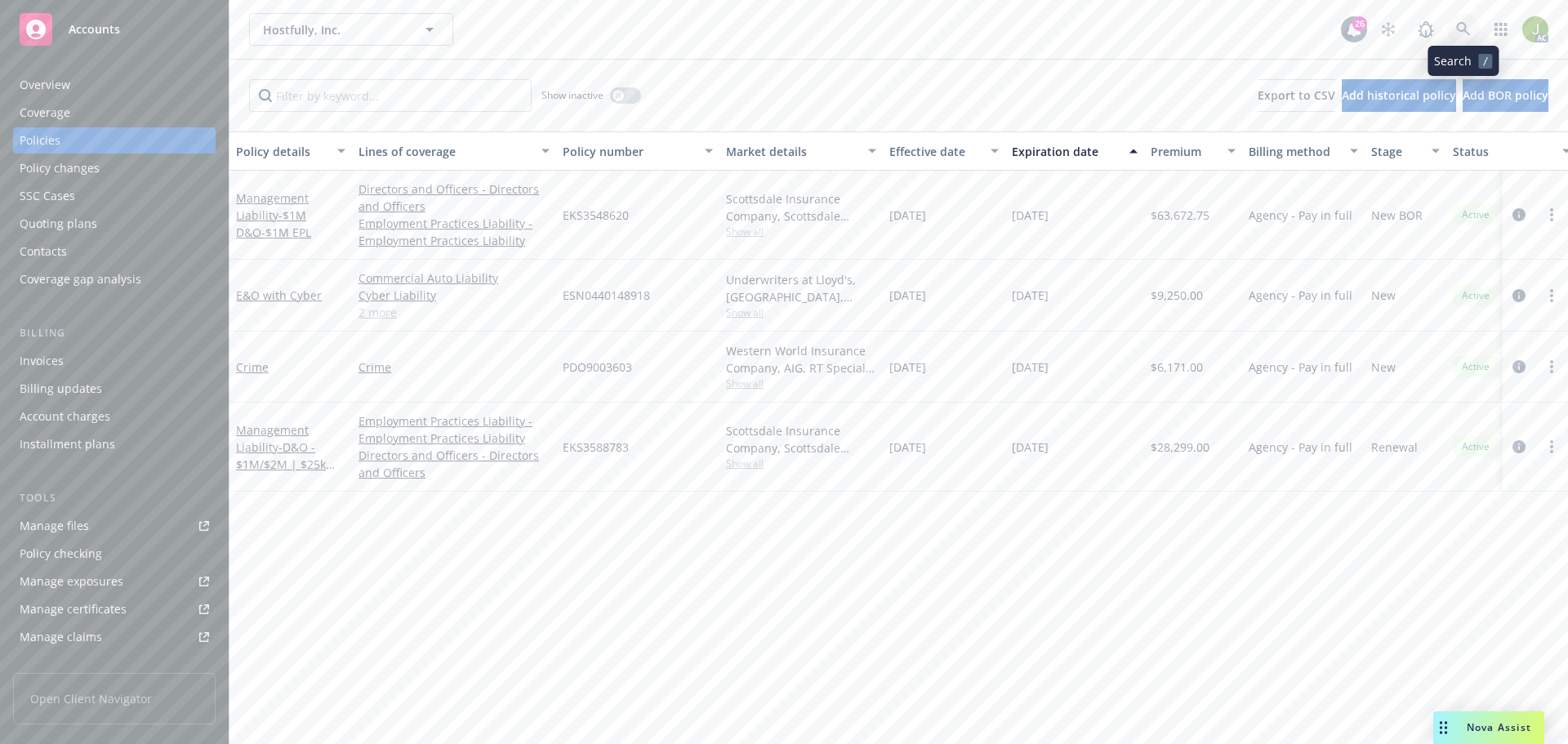
drag, startPoint x: 0, startPoint y: 0, endPoint x: 1464, endPoint y: 28, distance: 1464.3
click at [1464, 28] on icon at bounding box center [1464, 30] width 15 height 15
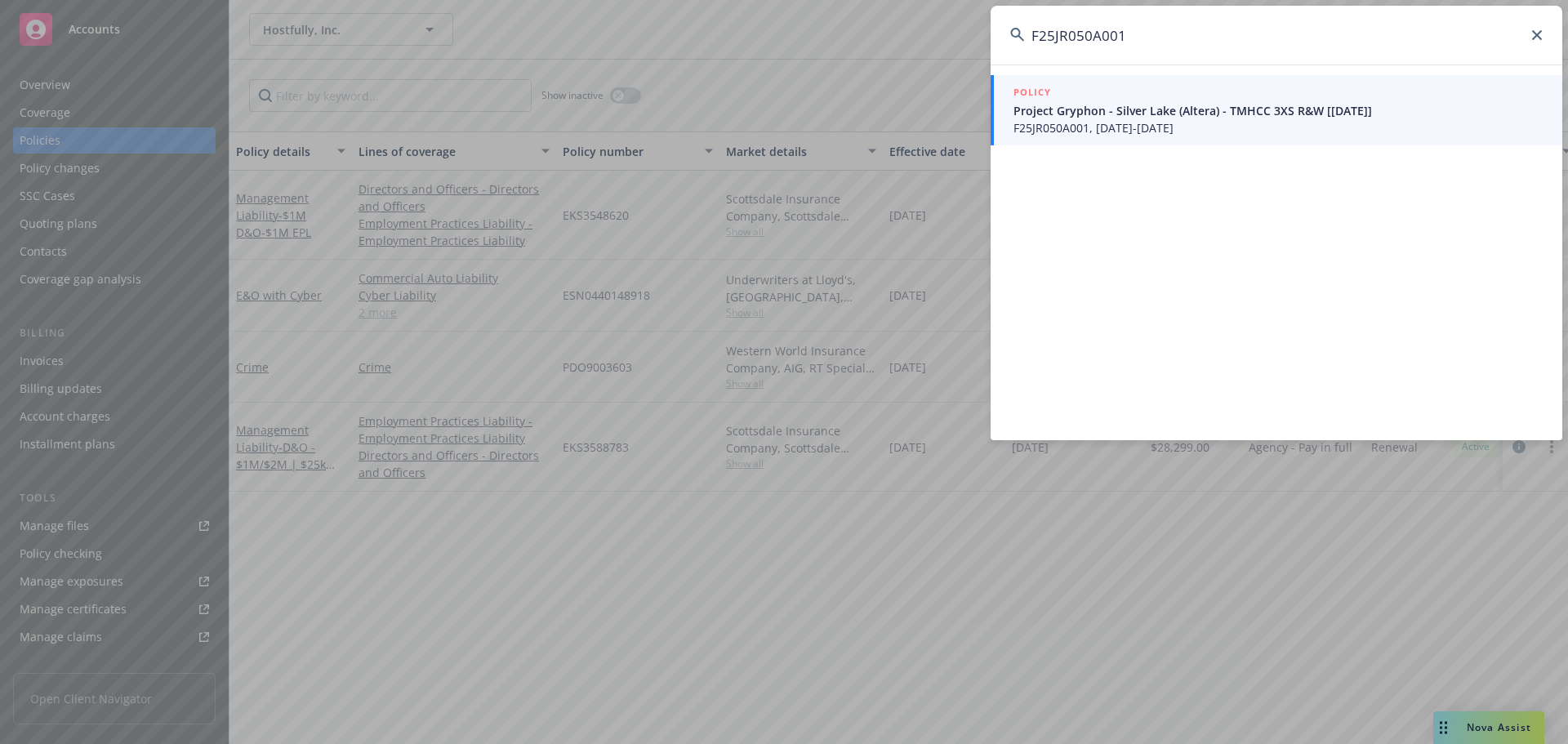
type input "F25JR050A001"
click at [1058, 122] on span "F25JR050A001, [DATE]-[DATE]" at bounding box center [1278, 128] width 529 height 18
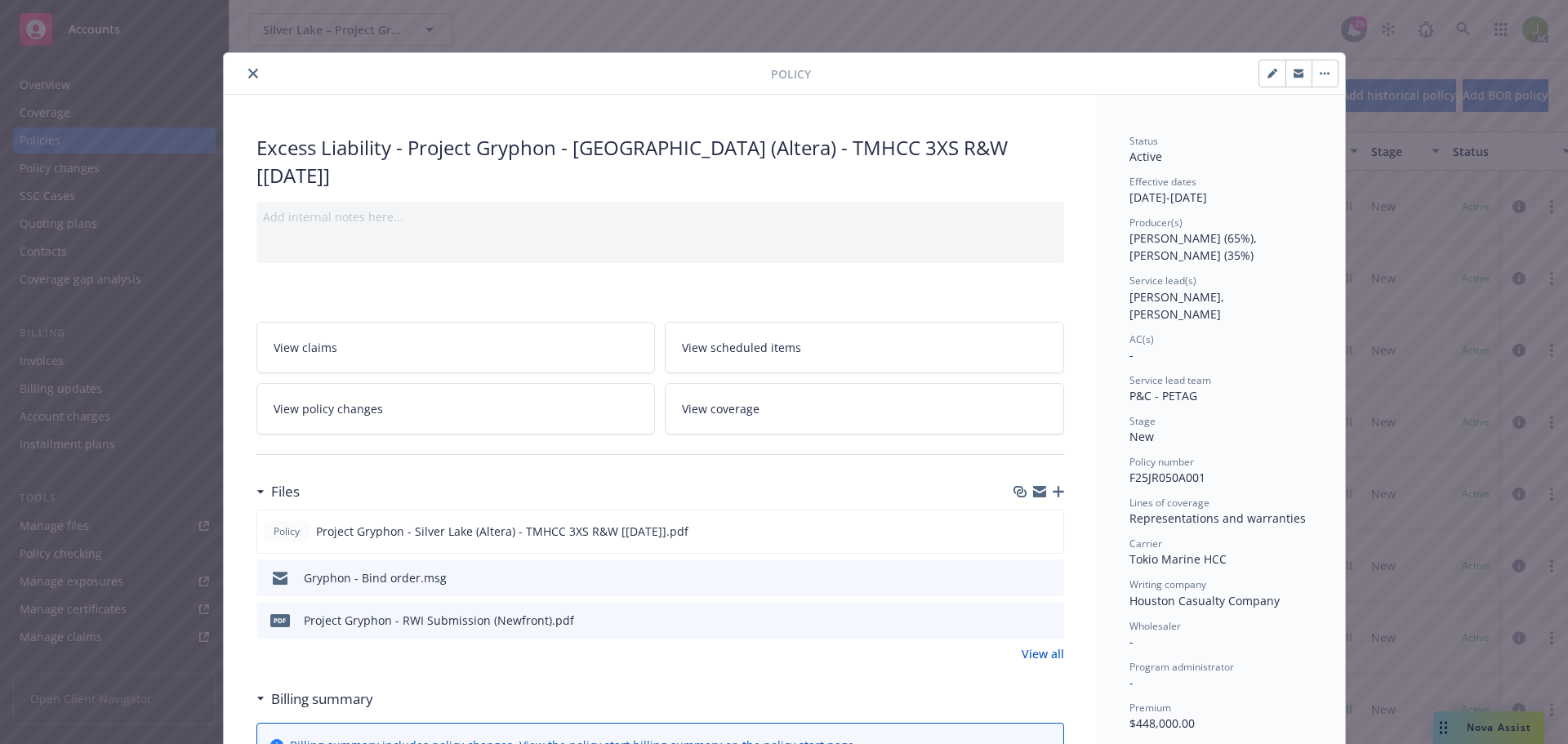
click at [249, 75] on icon "close" at bounding box center [253, 73] width 10 height 10
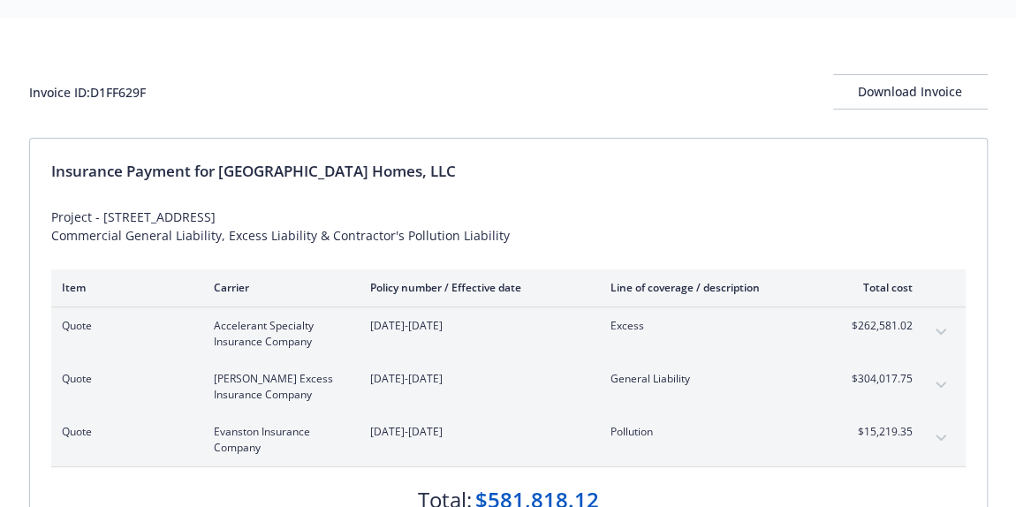
scroll to position [79, 0]
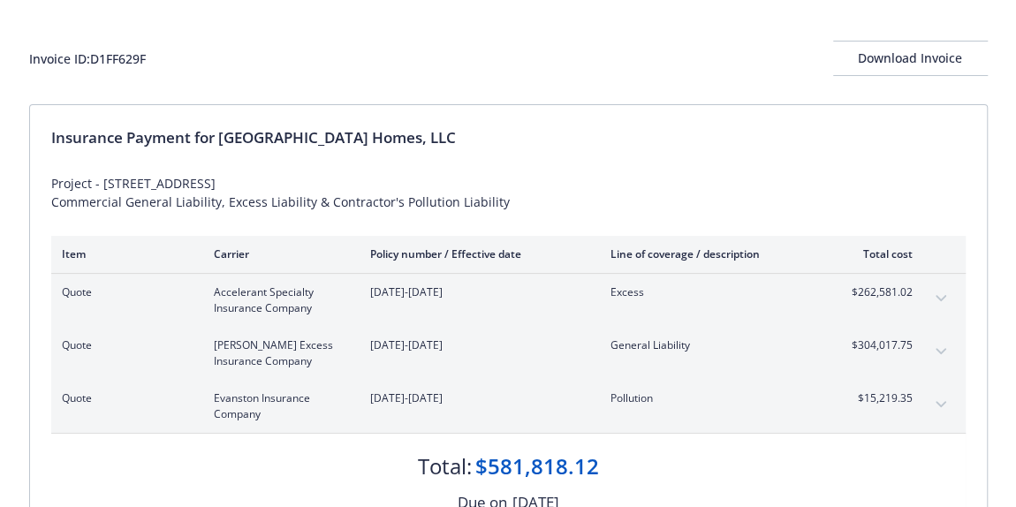
click at [933, 293] on button "expand content" at bounding box center [941, 298] width 28 height 28
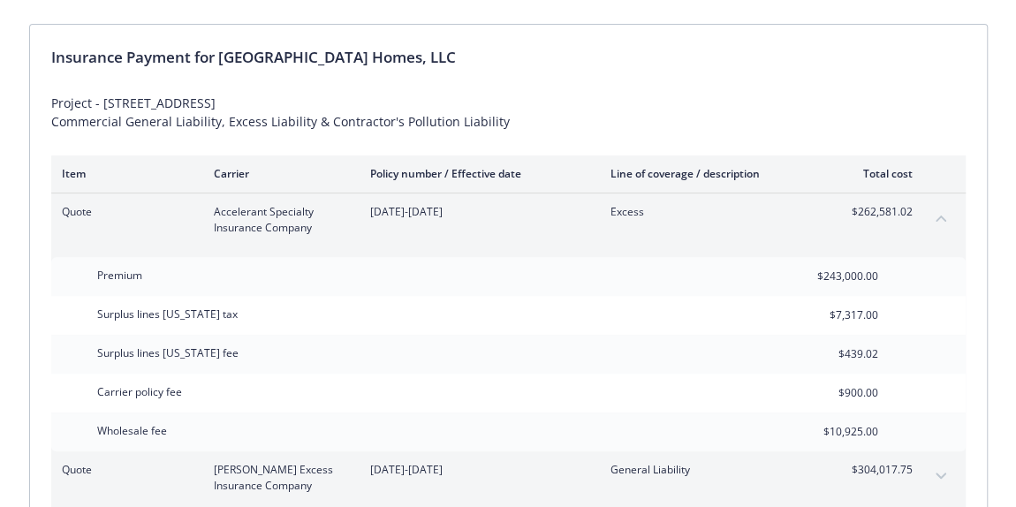
scroll to position [240, 0]
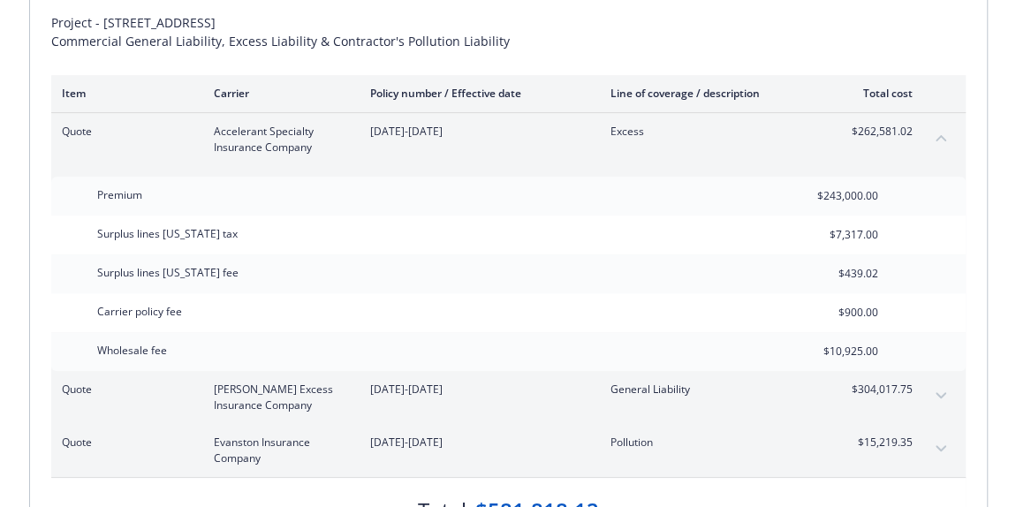
click at [940, 137] on icon "collapse content" at bounding box center [940, 137] width 11 height 7
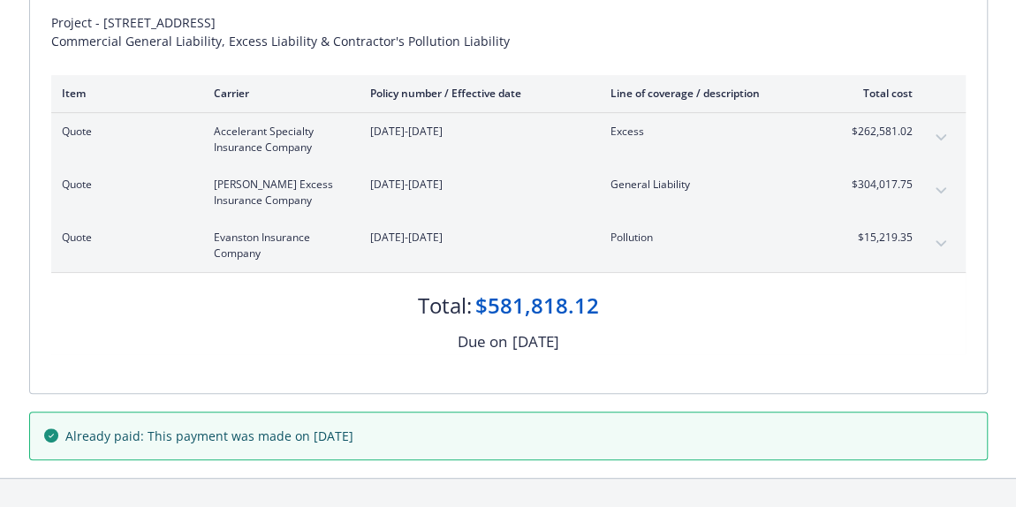
click at [938, 190] on icon "expand content" at bounding box center [940, 190] width 11 height 6
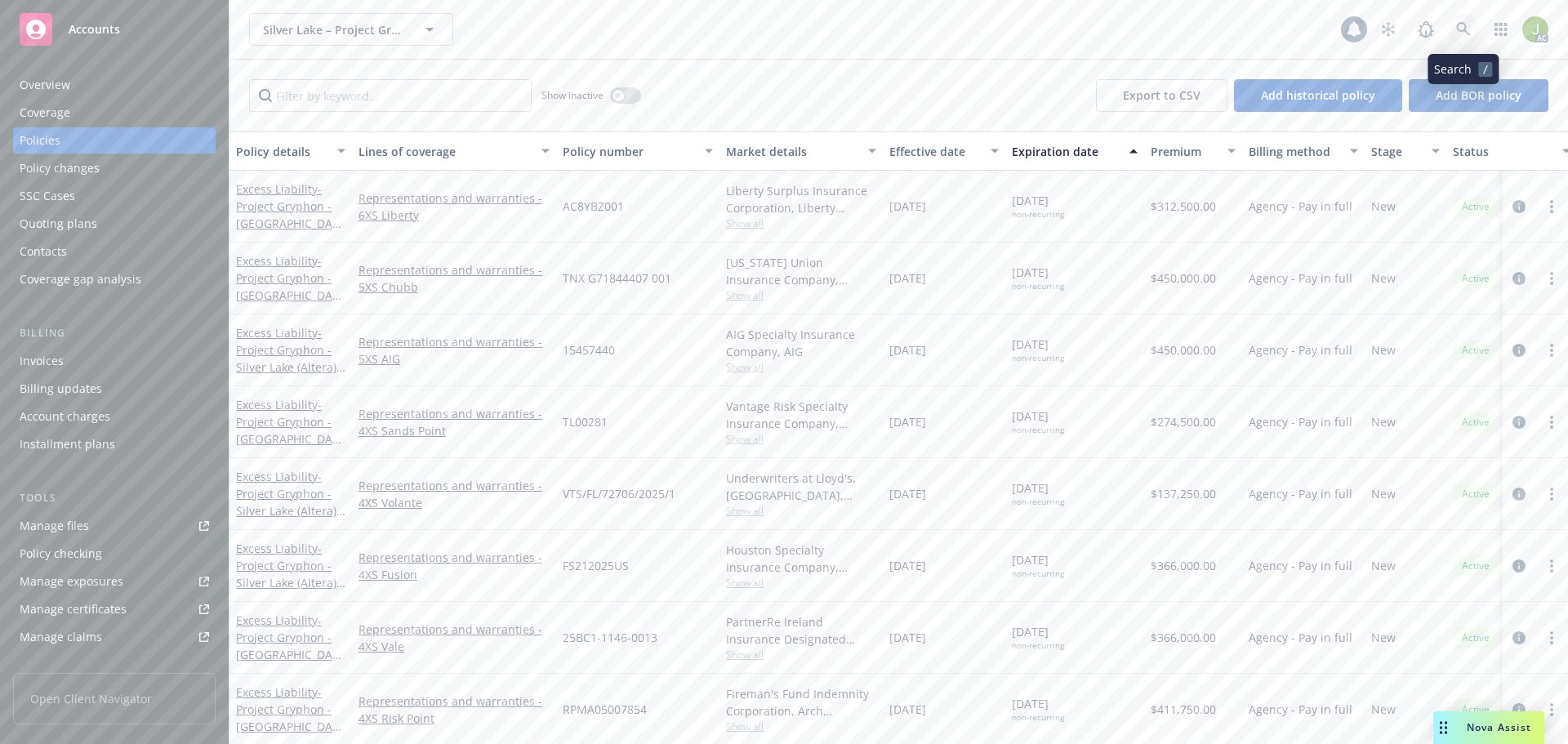
click at [1470, 40] on link at bounding box center [1463, 29] width 32 height 32
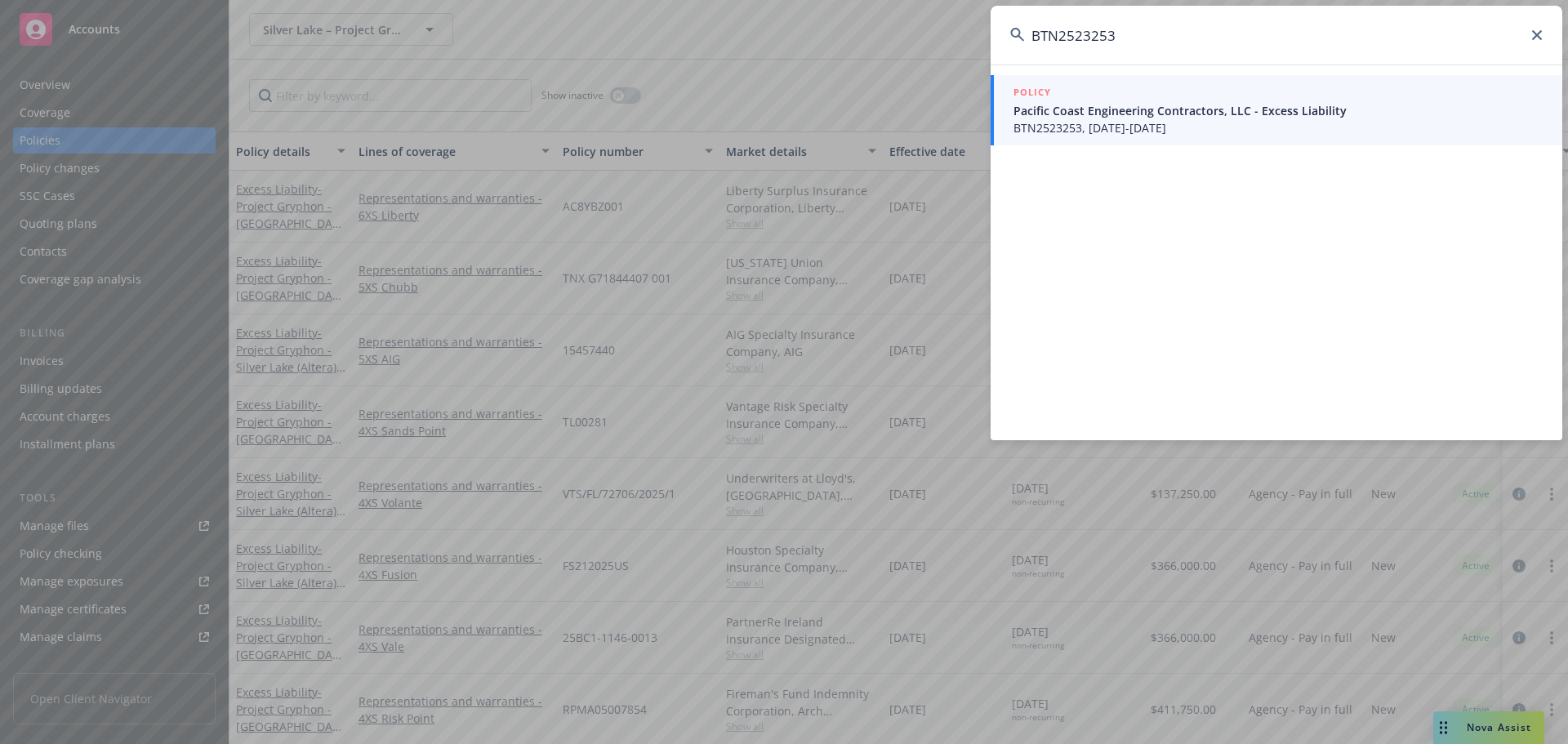
type input "BTN2523253"
click at [1109, 132] on span "BTN2523253, 09/16/2025-09/16/2026" at bounding box center [1278, 128] width 529 height 18
